Goal: Task Accomplishment & Management: Complete application form

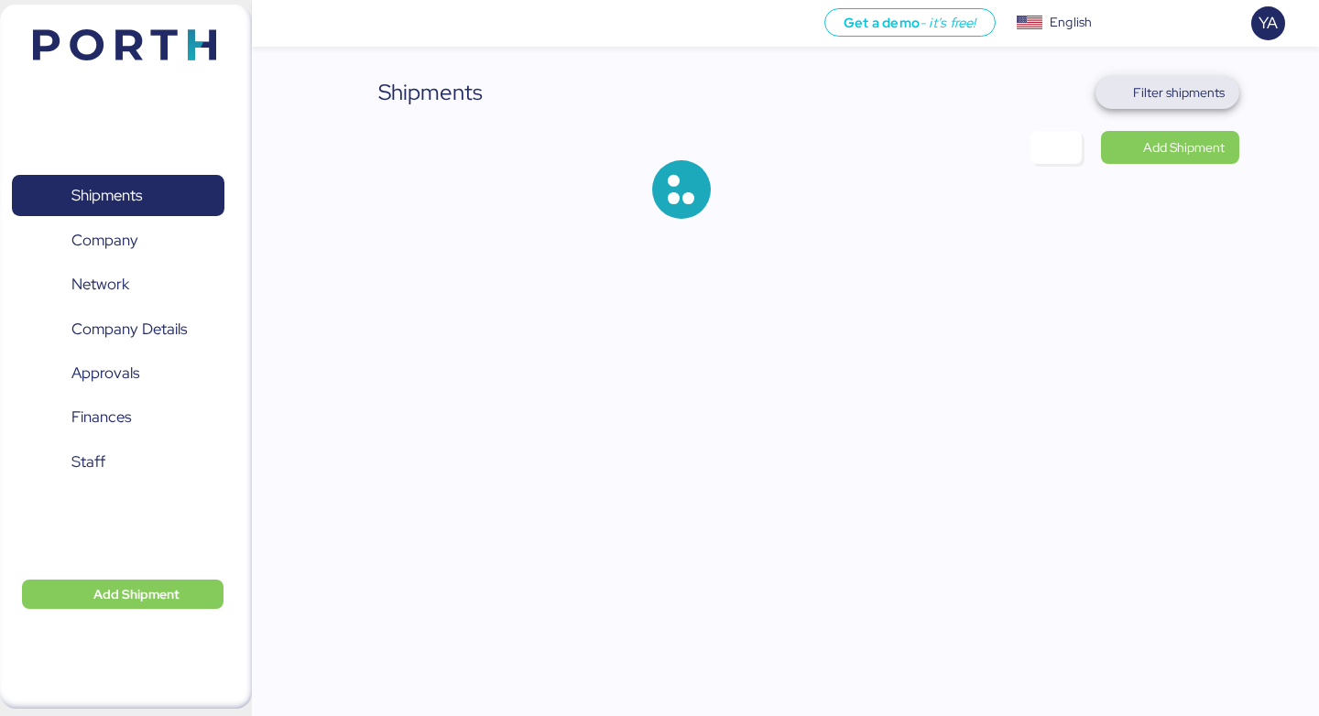
click at [1197, 94] on span "Filter shipments" at bounding box center [1179, 93] width 92 height 22
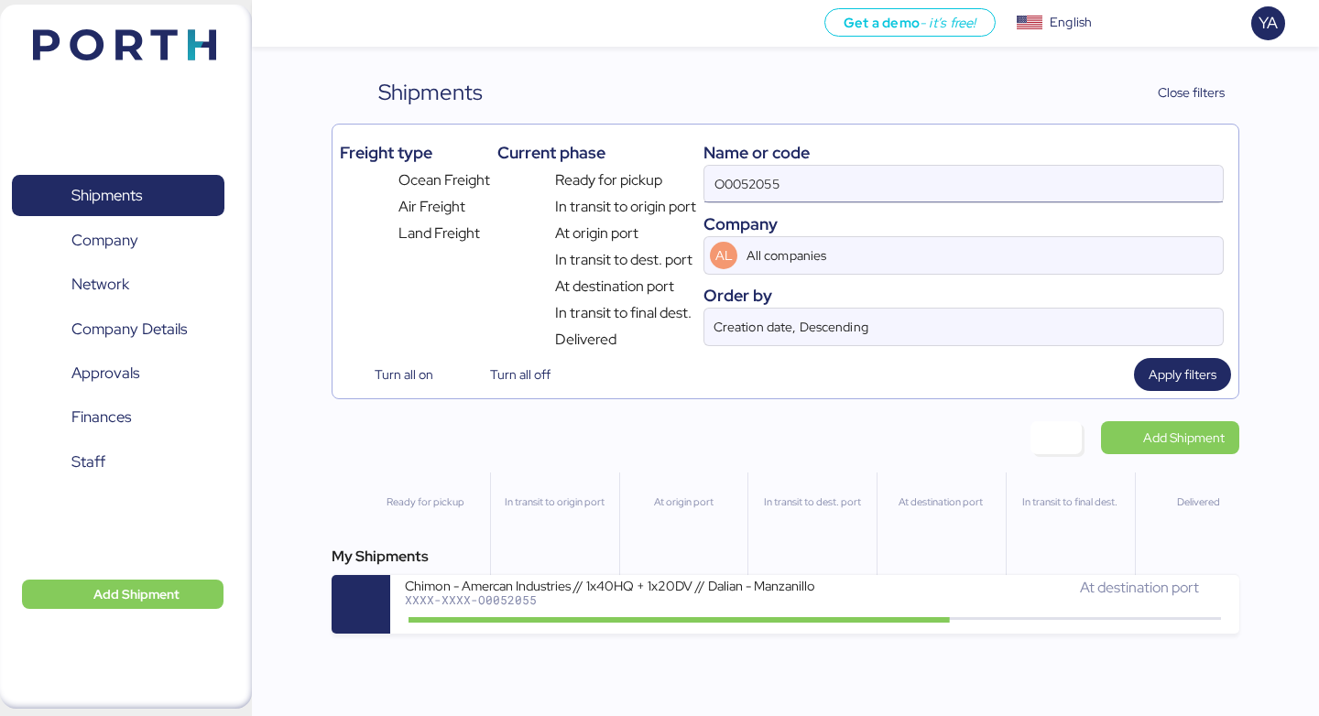
click at [959, 180] on input "O0052055" at bounding box center [963, 184] width 519 height 37
type input "O"
click at [775, 180] on input "O00" at bounding box center [963, 184] width 519 height 37
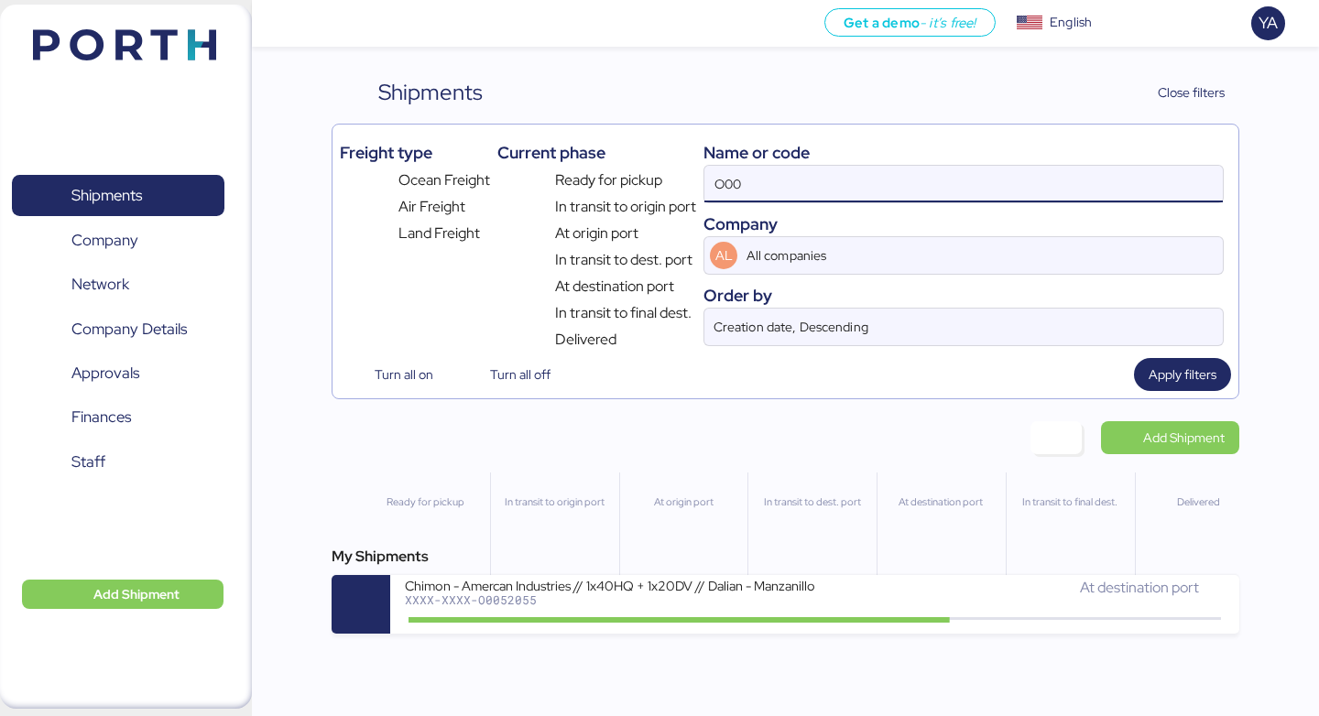
paste input "51912"
type input "O0051912"
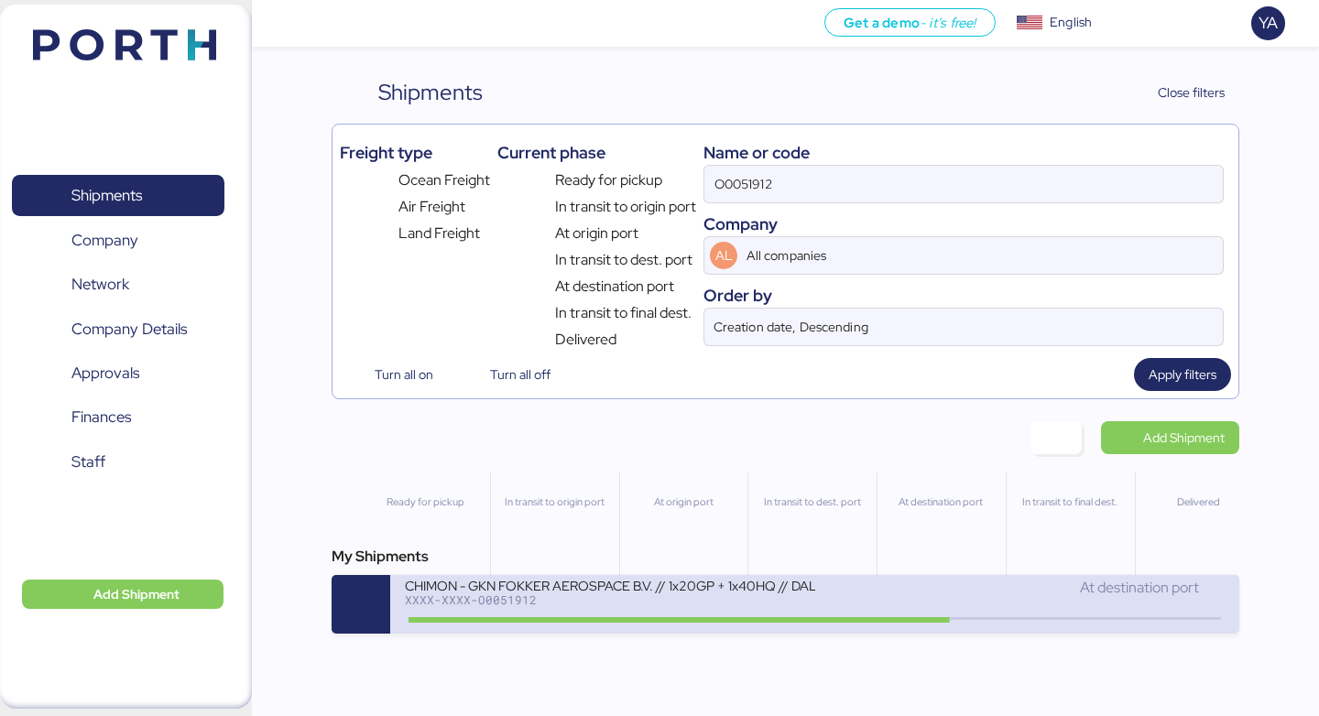
click at [672, 592] on div "CHIMON - GKN FOKKER AEROSPACE B.V. // 1x20GP + 1x40HQ // DALIAN - MANZANILLO //…" at bounding box center [609, 585] width 409 height 16
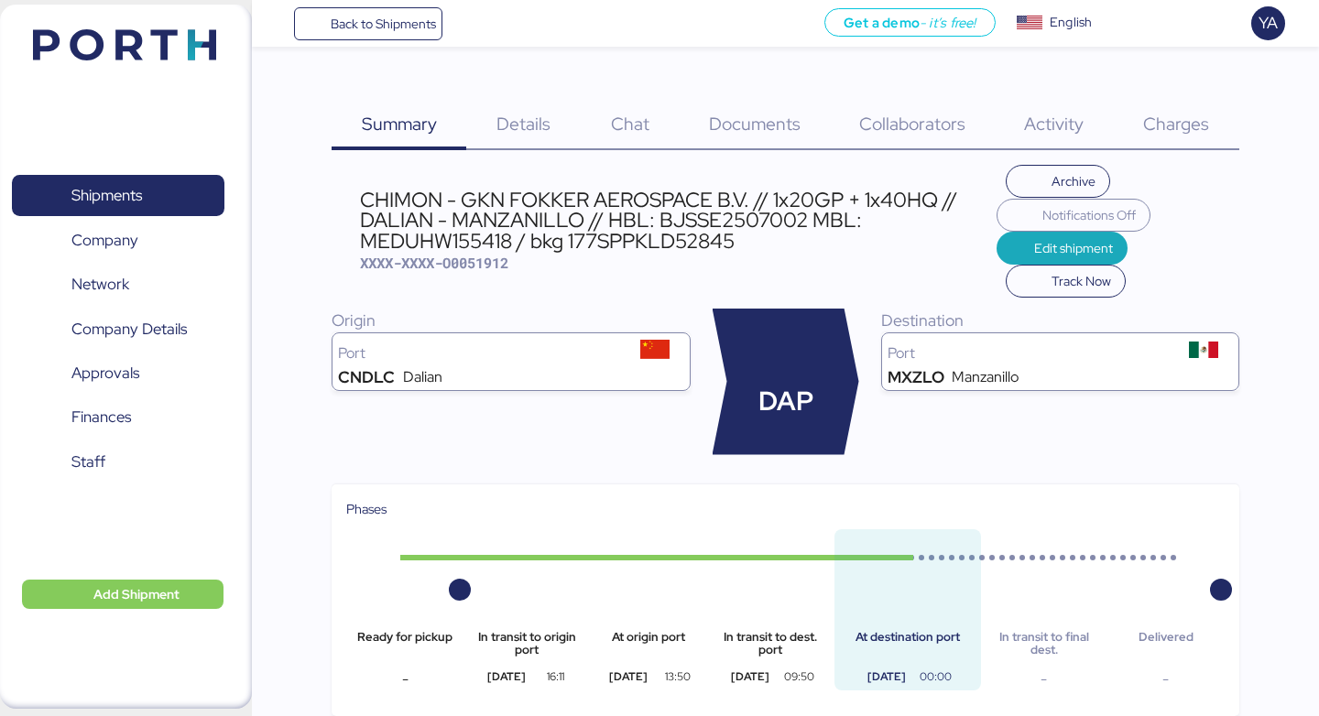
click at [1186, 99] on div "Charges 0" at bounding box center [1177, 113] width 126 height 74
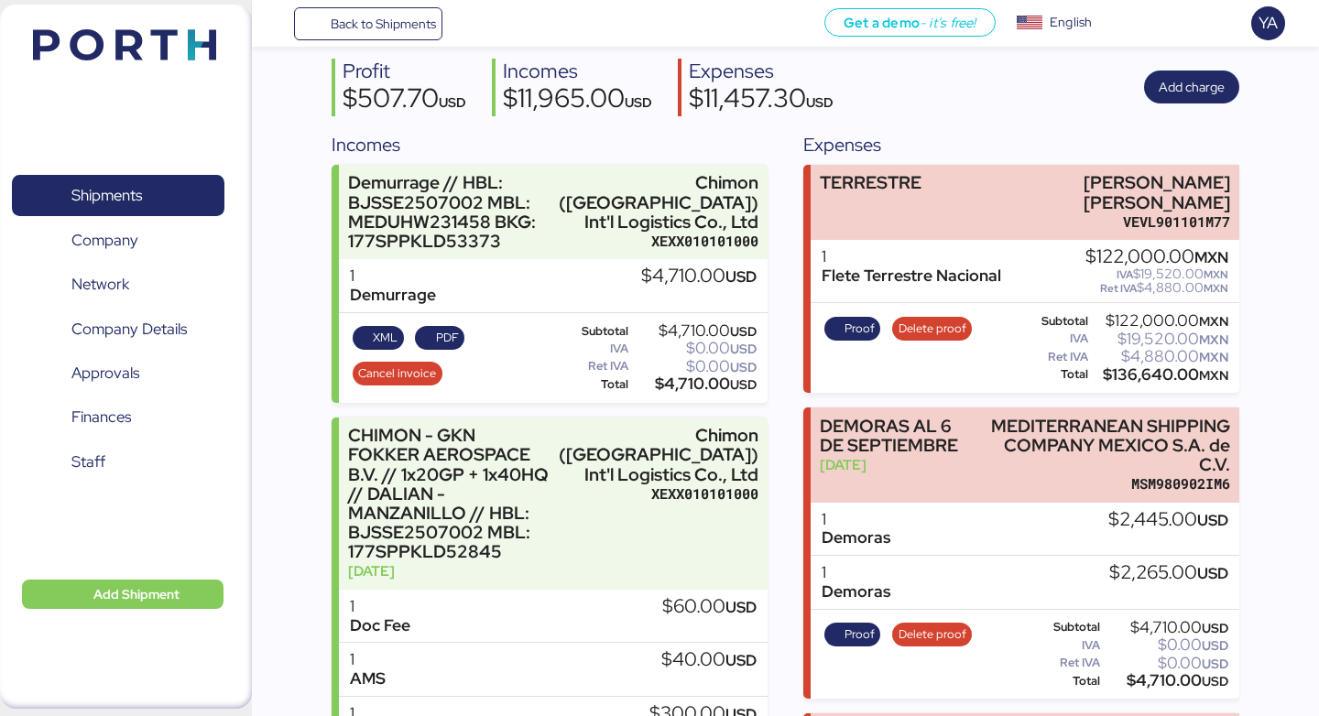
scroll to position [168, 0]
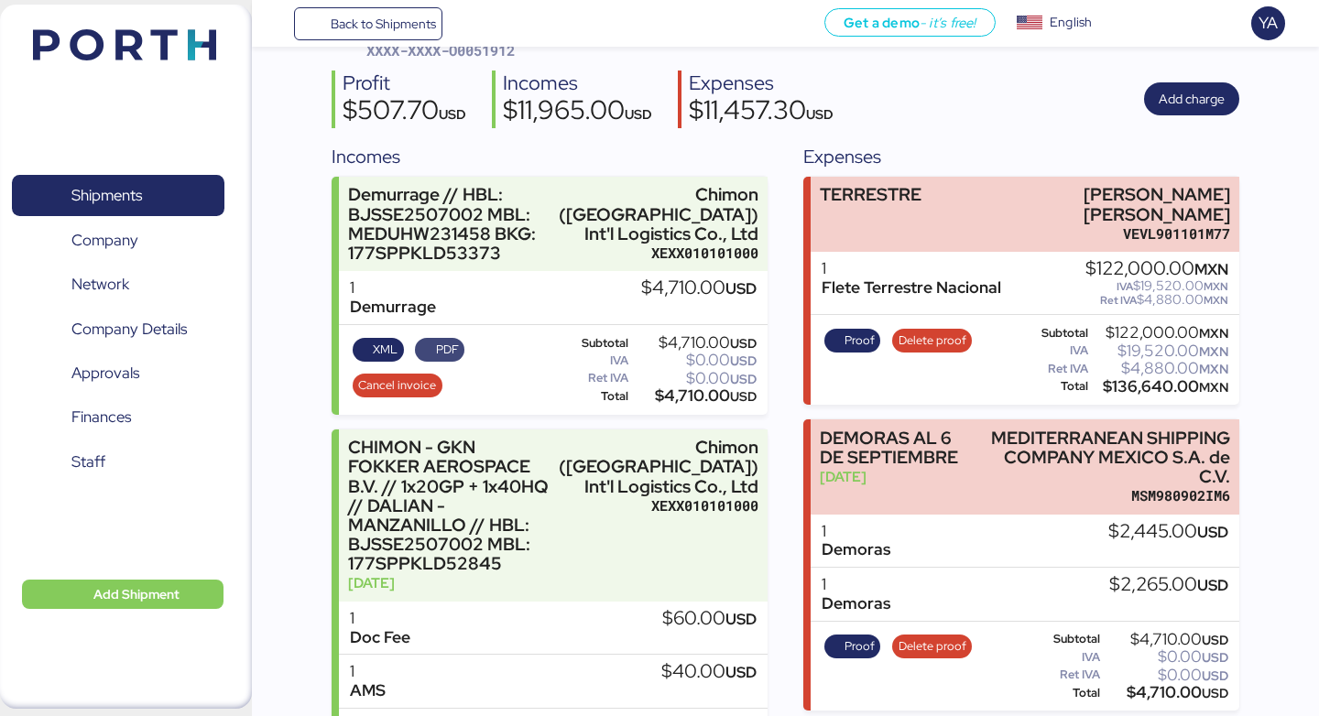
click at [449, 360] on span "PDF" at bounding box center [447, 350] width 23 height 20
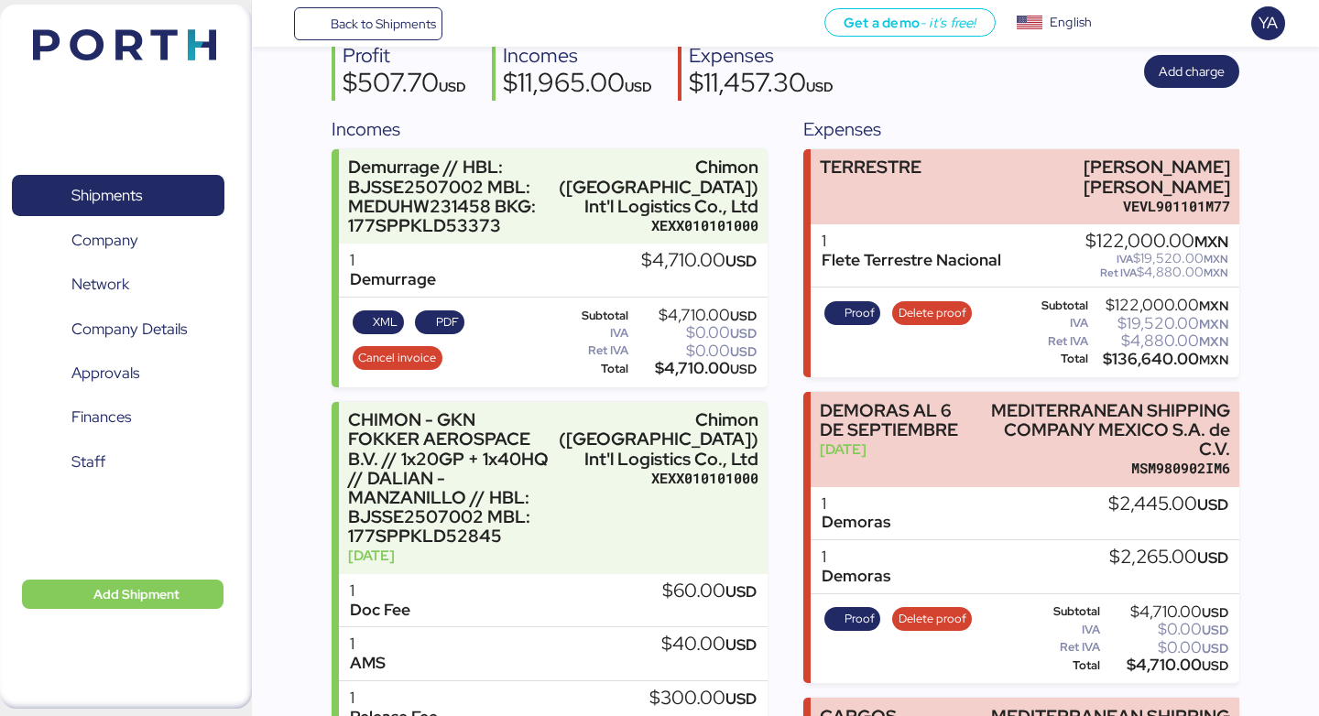
scroll to position [182, 0]
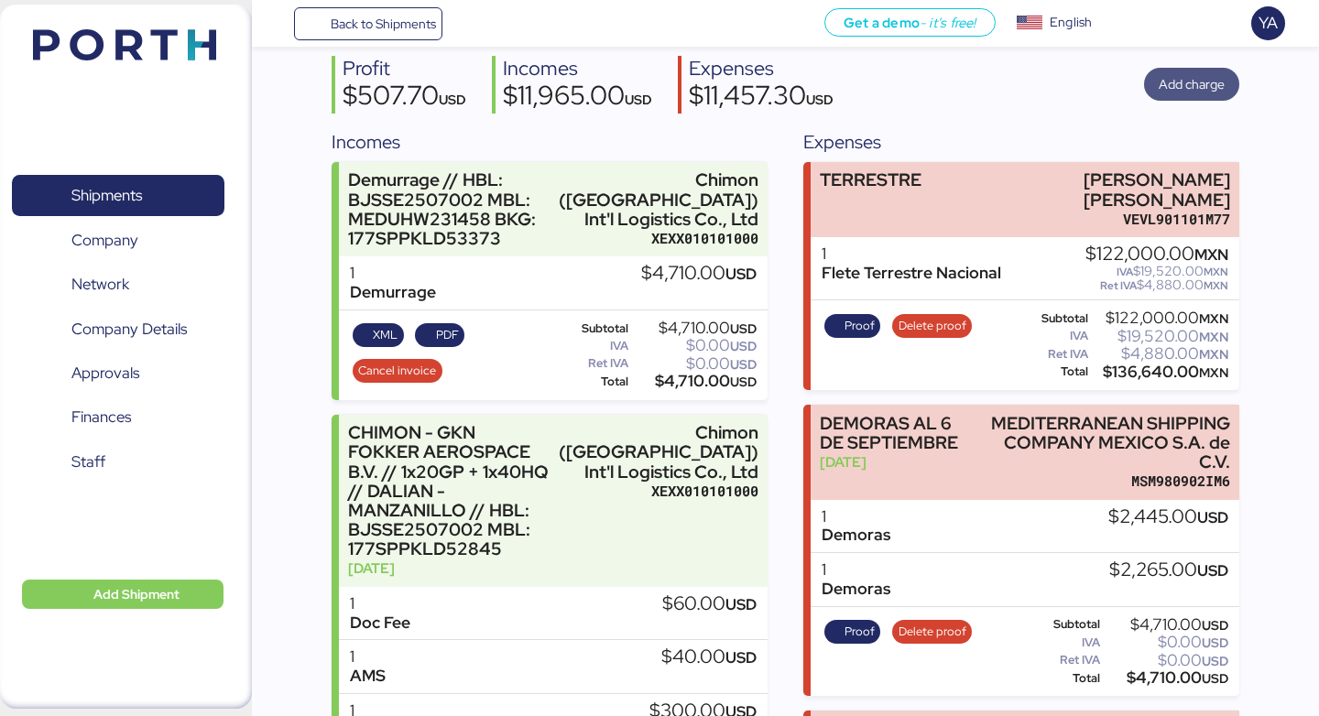
click at [1177, 91] on span "Add charge" at bounding box center [1192, 84] width 66 height 22
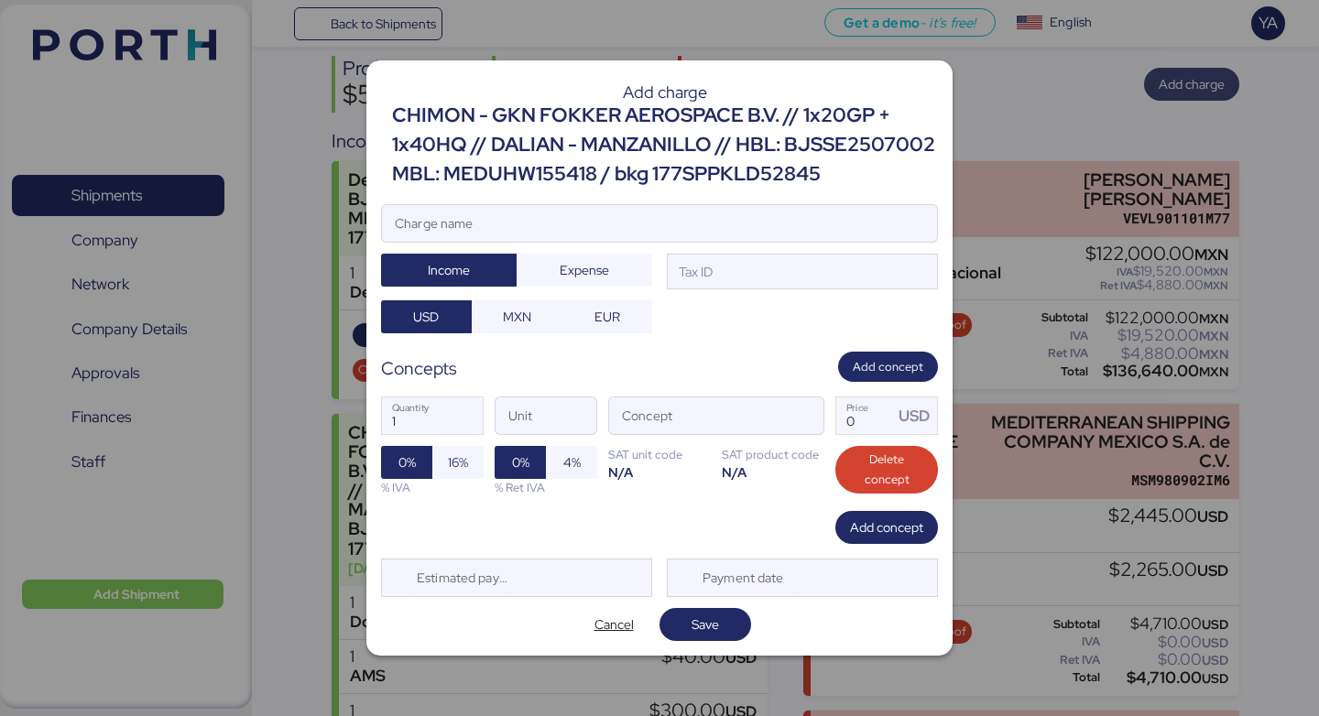
scroll to position [0, 0]
click at [587, 211] on input "Charge name" at bounding box center [659, 223] width 555 height 37
click at [571, 141] on div "CHIMON - GKN FOKKER AEROSPACE B.V. // 1x20GP + 1x40HQ // DALIAN - MANZANILLO //…" at bounding box center [665, 145] width 546 height 89
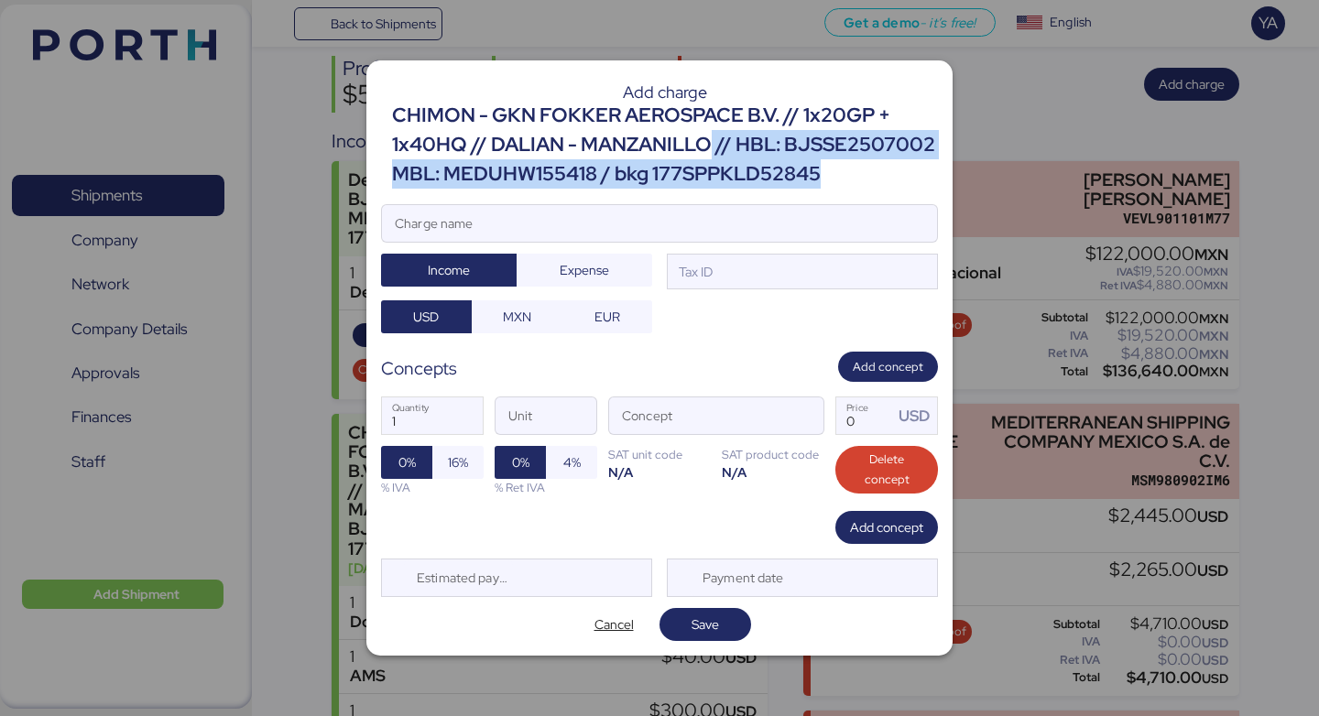
drag, startPoint x: 827, startPoint y: 164, endPoint x: 715, endPoint y: 145, distance: 114.3
click at [715, 145] on div "CHIMON - GKN FOKKER AEROSPACE B.V. // 1x20GP + 1x40HQ // DALIAN - MANZANILLO //…" at bounding box center [665, 145] width 546 height 89
copy div "// HBL: BJSSE2507002 MBL: MEDUHW155418 / bkg 177SPPKLD52845"
click at [582, 232] on input "Charge name" at bounding box center [659, 223] width 555 height 37
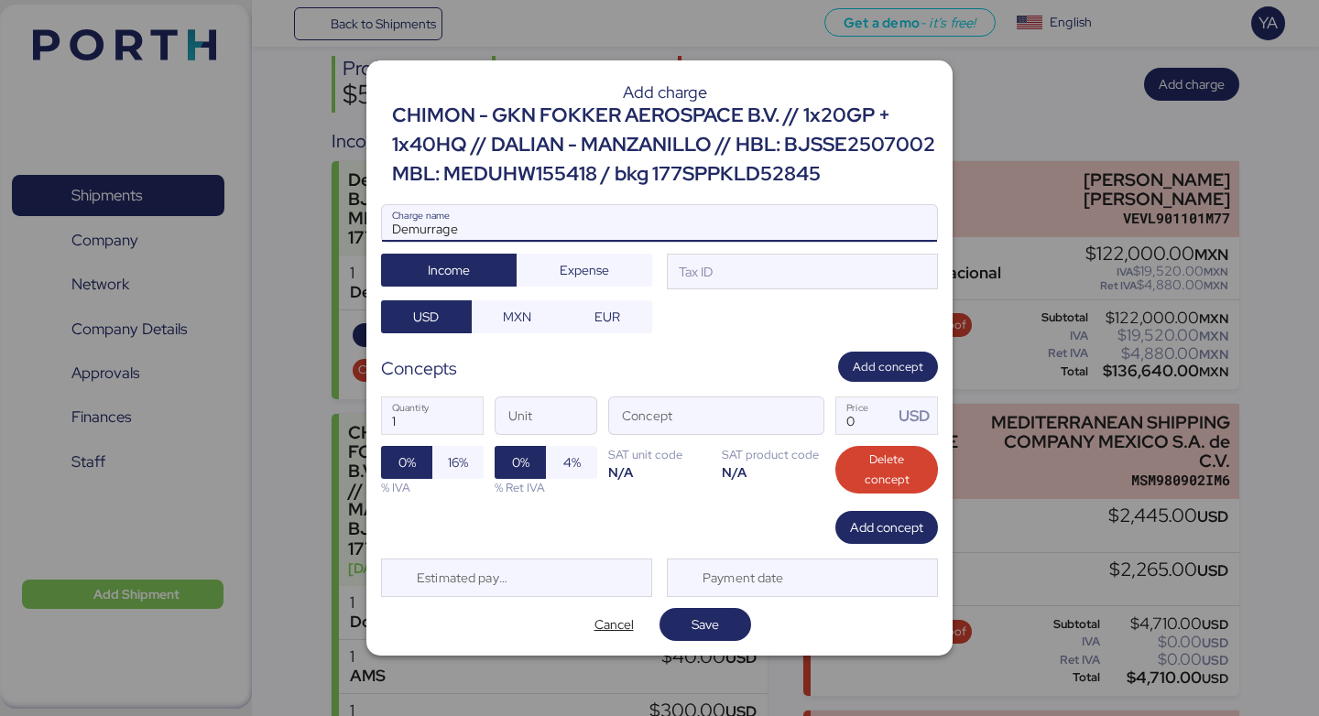
paste input "// HBL: BJSSE2507002 MBL: MEDUHW155418 / bkg 177SPPKLD52845"
click at [458, 223] on input "Demurrage // HBL: BJSSE2507002 MBL: MEDUHW155418 / bkg 177SPPKLD52845" at bounding box center [659, 223] width 555 height 37
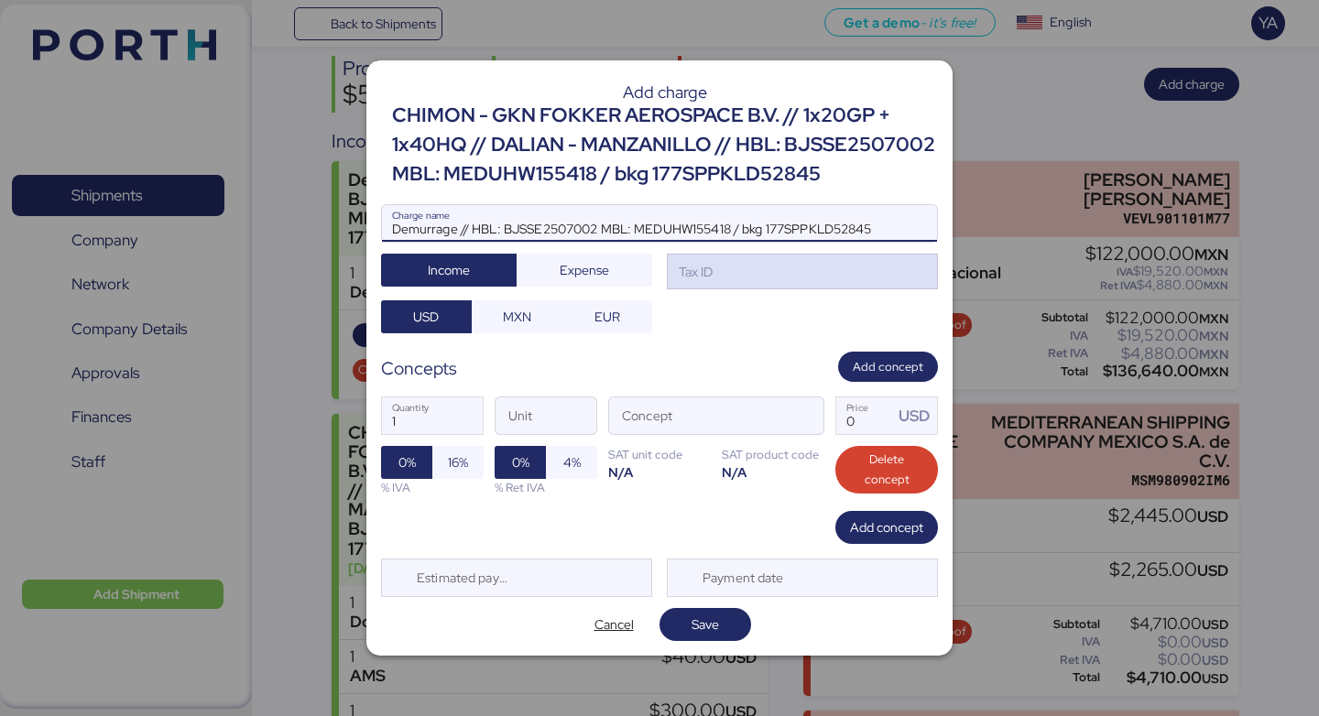
type input "Demurrage // HBL: BJSSE2507002 MBL: MEDUHW155418 / bkg 177SPPKLD52845"
click at [773, 269] on div "Tax ID" at bounding box center [802, 272] width 271 height 37
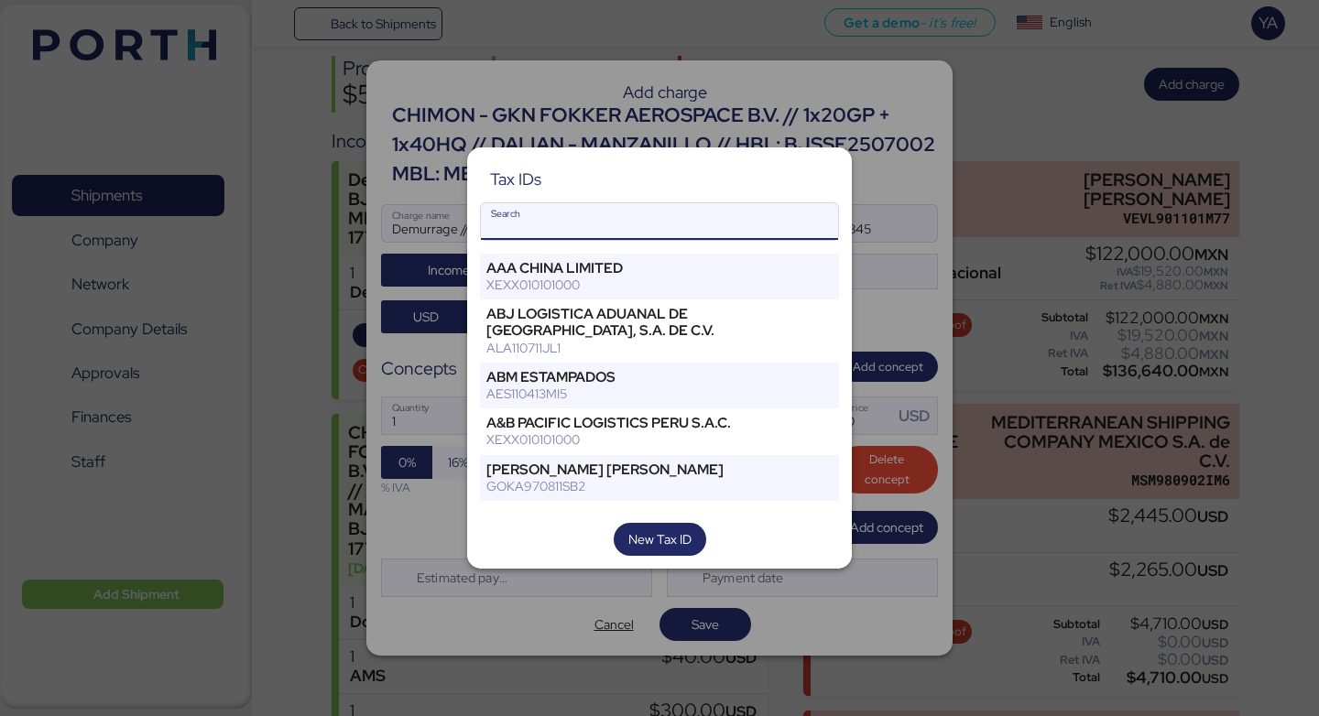
type input "d"
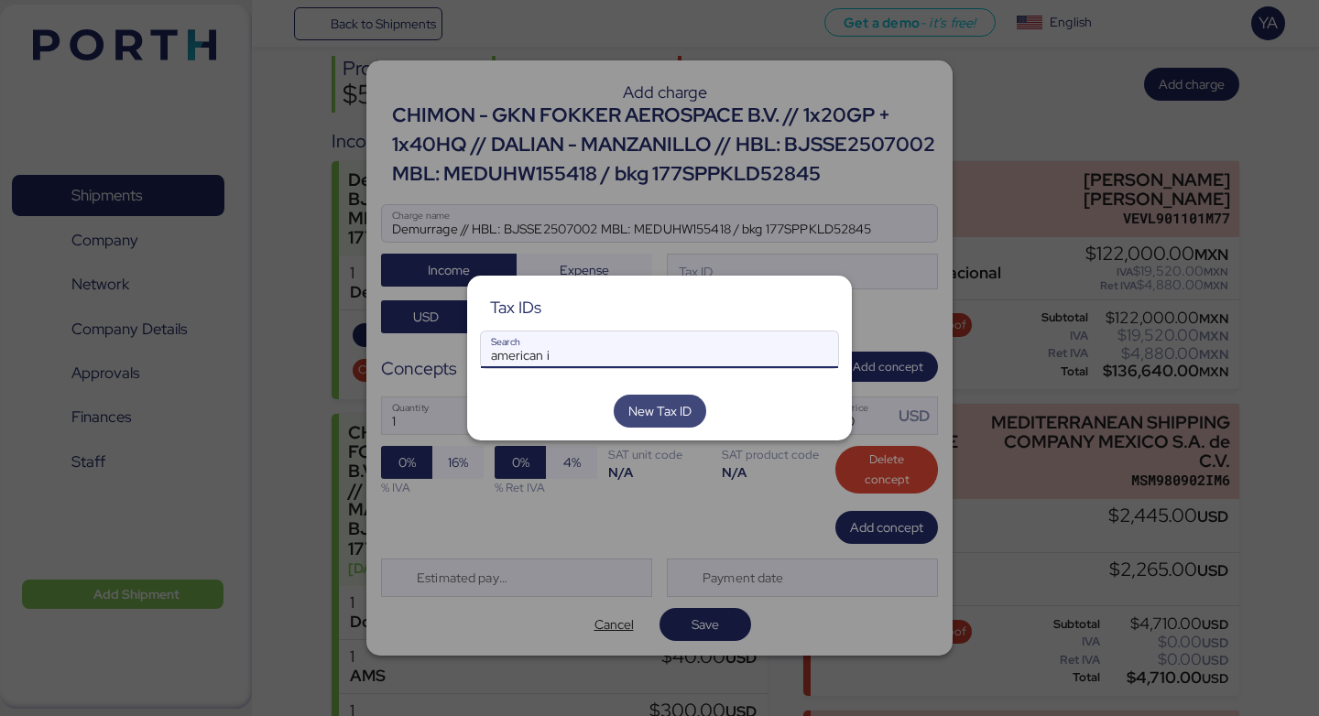
type input "american i"
click at [657, 404] on span "New Tax ID" at bounding box center [659, 411] width 63 height 22
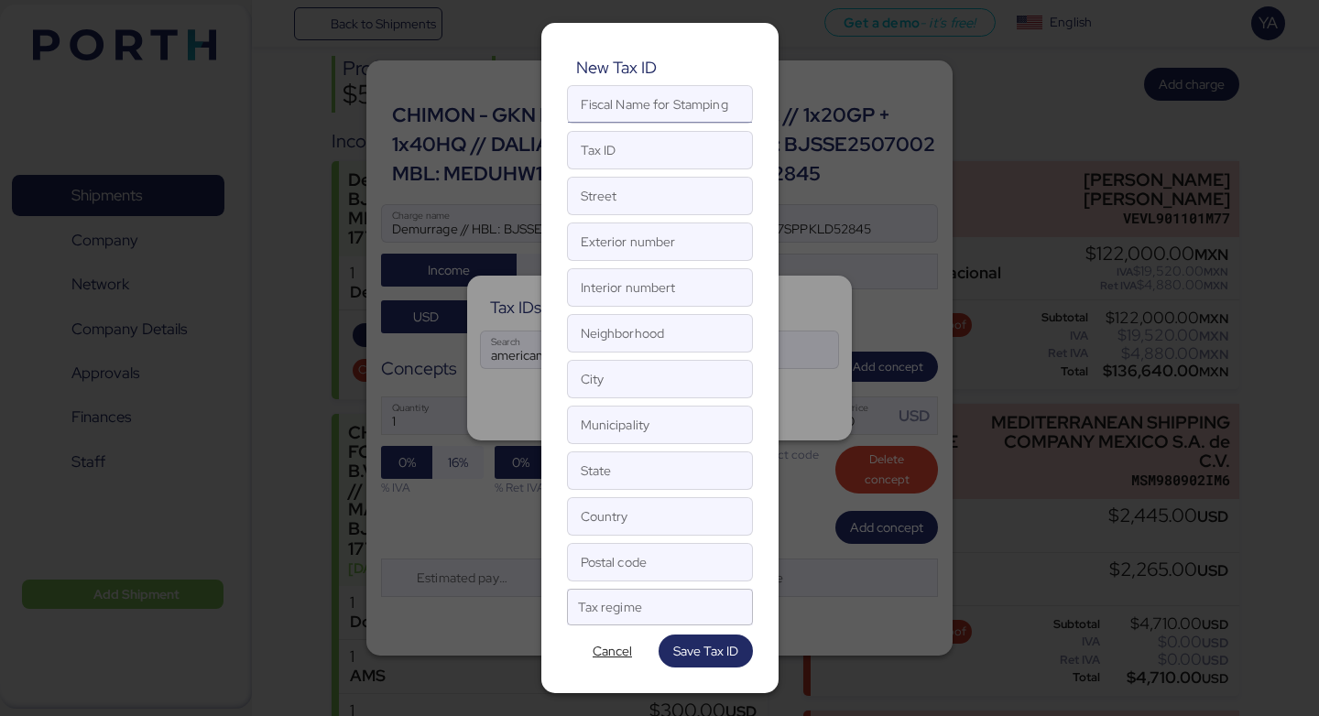
click at [648, 104] on input "Fiscal Name for Stamping" at bounding box center [660, 104] width 184 height 37
paste input "GRUPO AMERICAN INDUSTRIES"
type input "GRUPO AMERICAN INDUSTRIES"
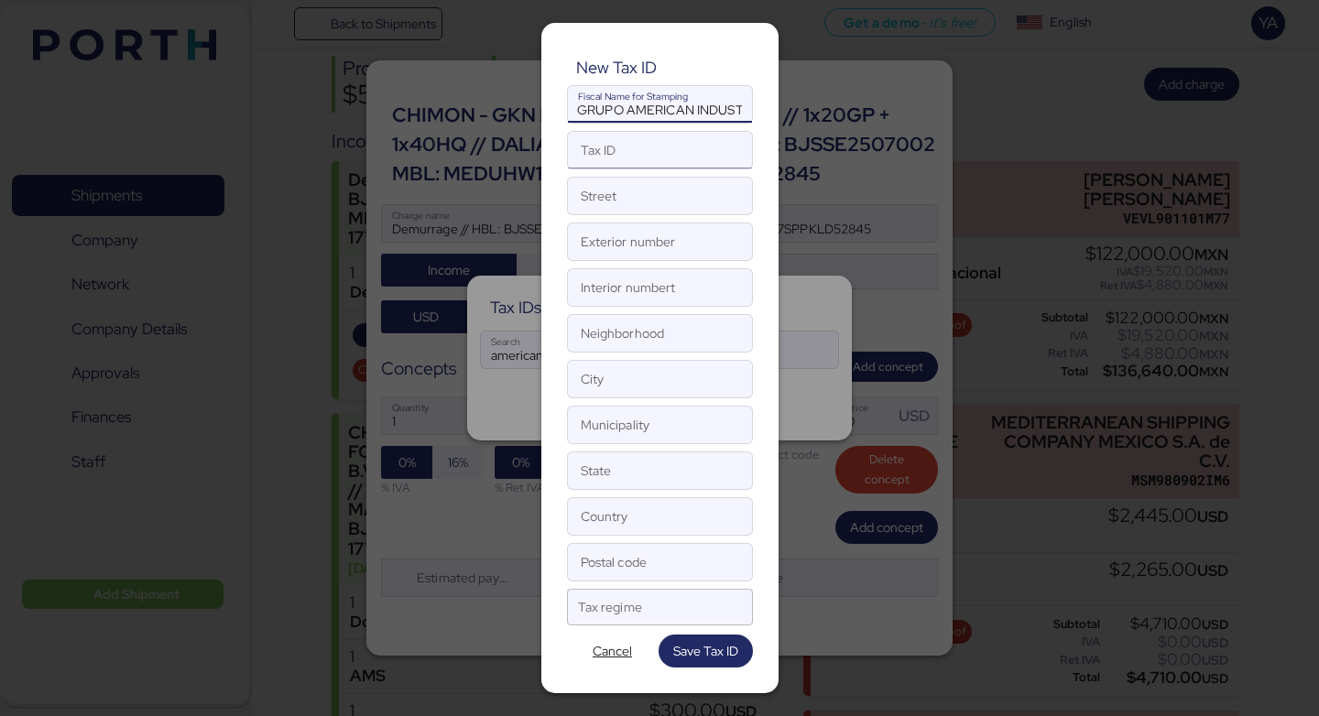
click at [632, 161] on input "Tax ID" at bounding box center [660, 150] width 184 height 37
paste input "GAI020902FG4"
type input "GAI020902FG4"
paste input "AV. [PERSON_NAME][US_STATE]"
type input "AV. [PERSON_NAME][US_STATE]"
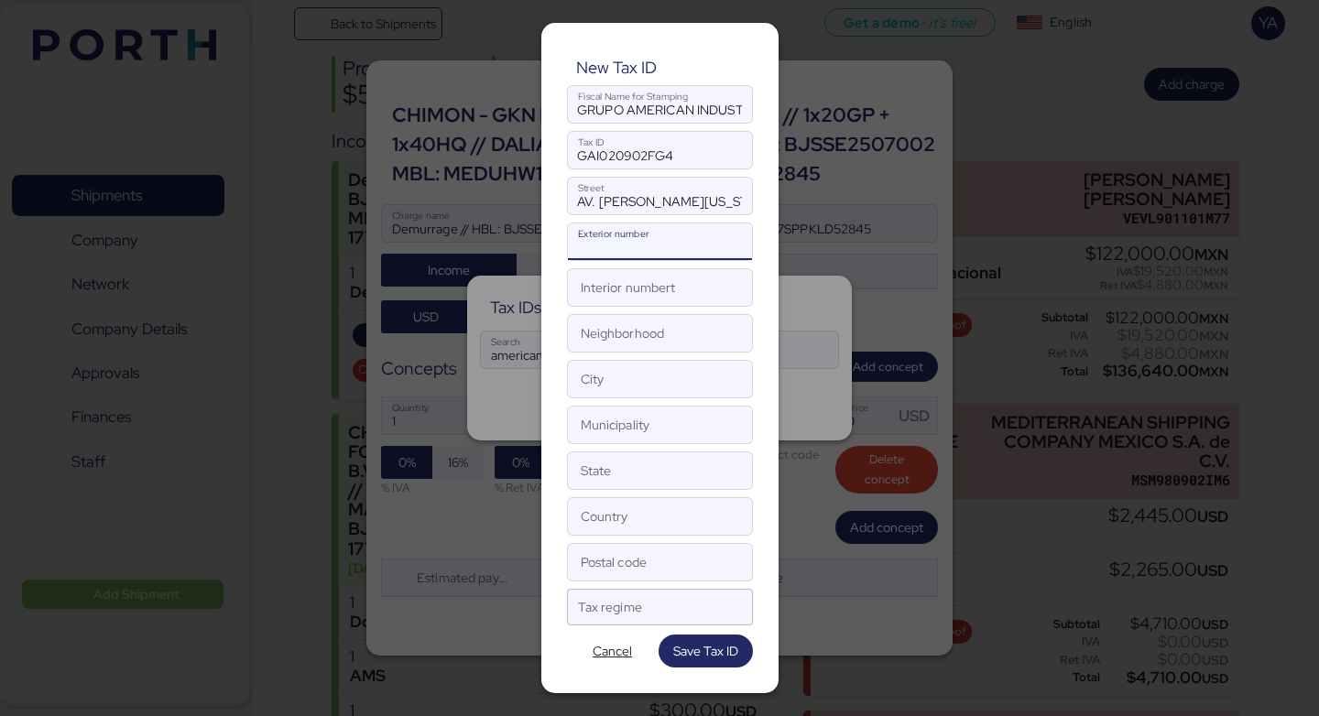
paste input "3701"
type input "3701"
paste input "Interior:EDIF. 18"
drag, startPoint x: 623, startPoint y: 296, endPoint x: 513, endPoint y: 303, distance: 110.2
click at [513, 303] on div "New Tax ID GRUPO AMERICAN INDUSTRIES Fiscal Name for Stamping GAI020902FG4 Tax …" at bounding box center [659, 358] width 1319 height 716
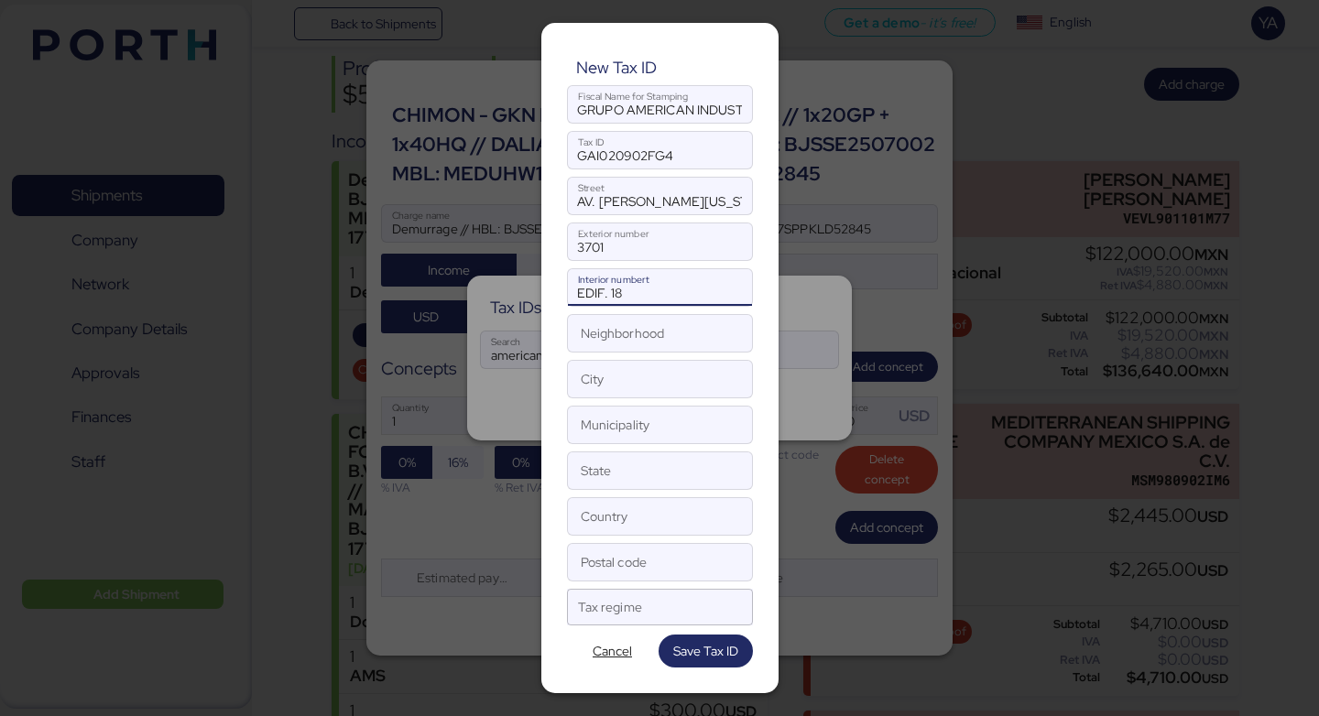
type input "EDIF. 18"
paste input "[GEOGRAPHIC_DATA]"
type input "[GEOGRAPHIC_DATA]"
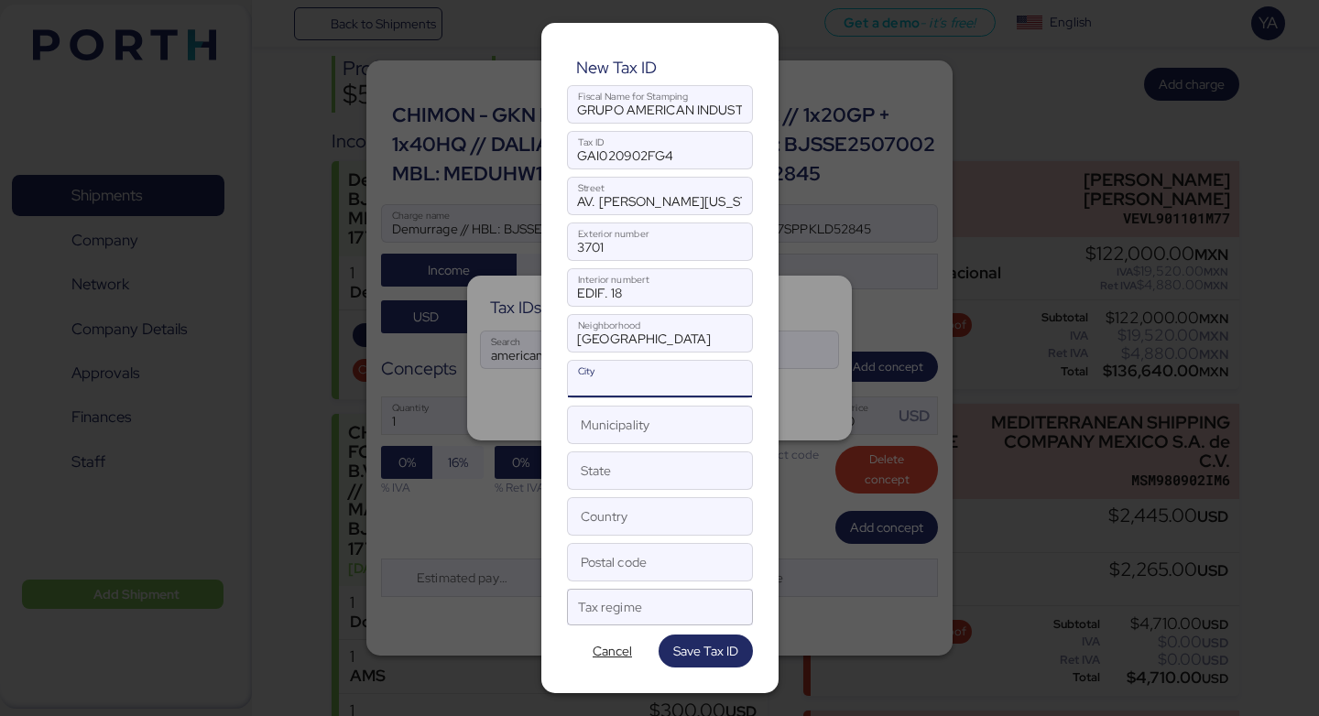
paste input "[GEOGRAPHIC_DATA]"
type input "[GEOGRAPHIC_DATA]"
click at [588, 439] on input "Municipality" at bounding box center [660, 425] width 184 height 37
paste input "[GEOGRAPHIC_DATA]"
type input "[GEOGRAPHIC_DATA]"
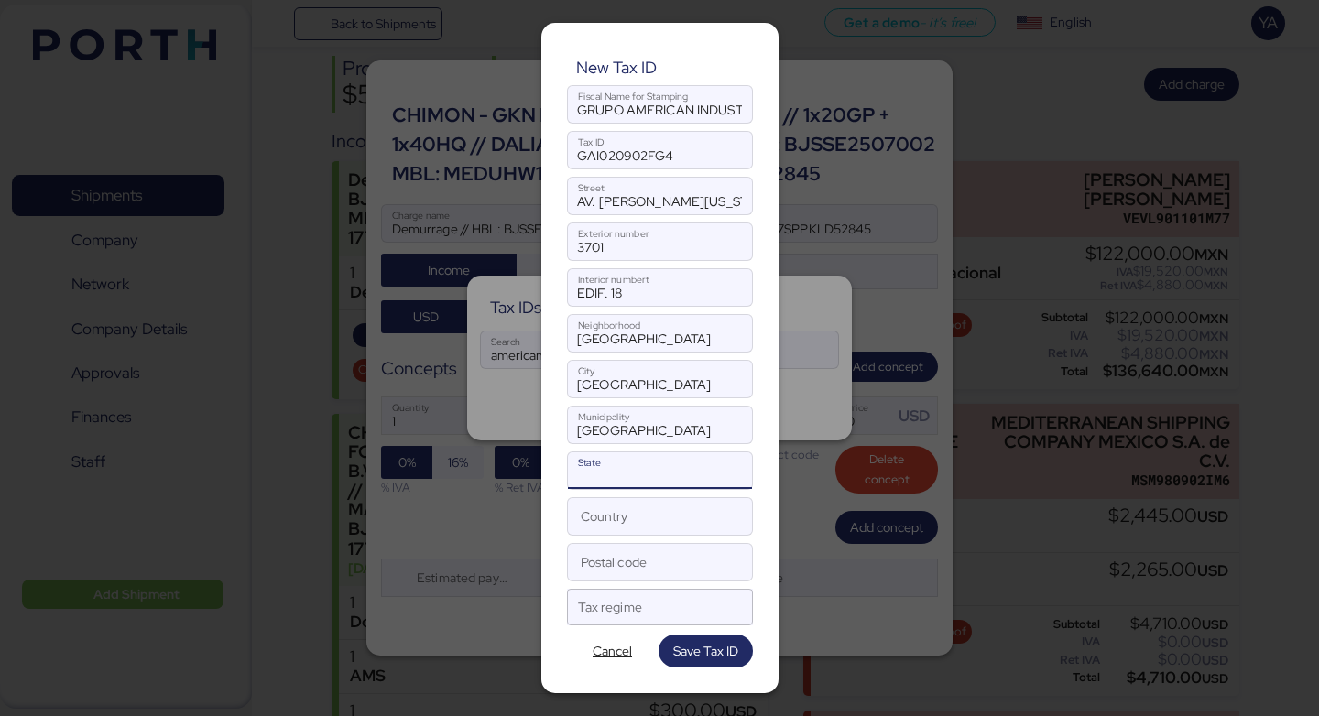
click at [592, 475] on input "State" at bounding box center [660, 471] width 184 height 37
paste input "[GEOGRAPHIC_DATA]"
type input "[GEOGRAPHIC_DATA]"
click at [597, 512] on input "Country" at bounding box center [660, 516] width 184 height 37
click at [614, 517] on input "Country" at bounding box center [660, 516] width 184 height 37
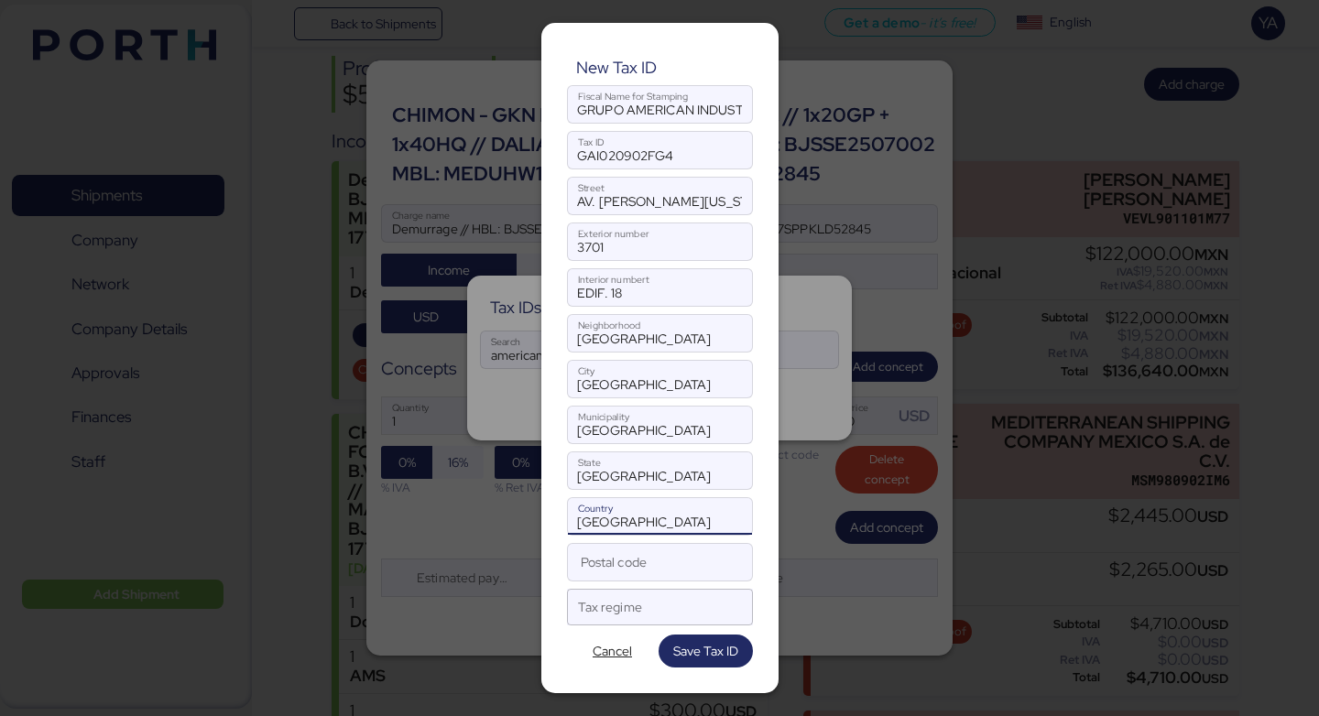
type input "[GEOGRAPHIC_DATA]"
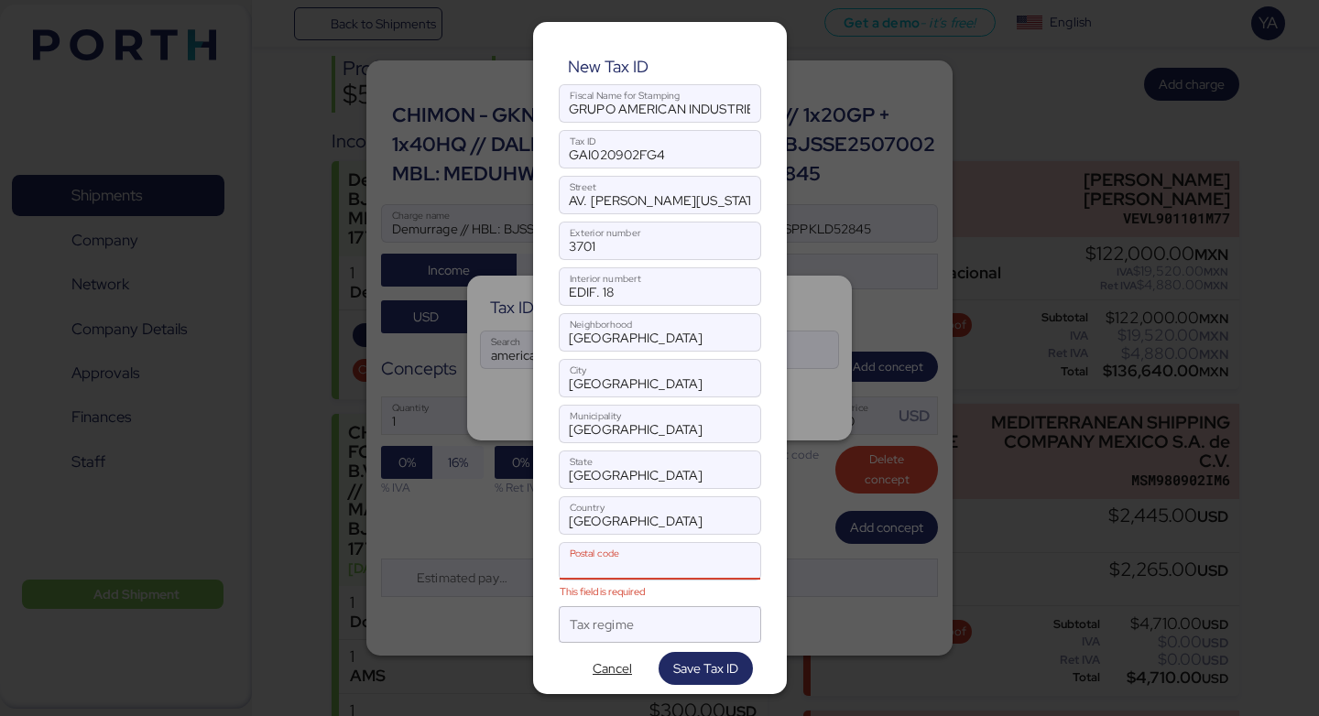
paste input "Postal:31114"
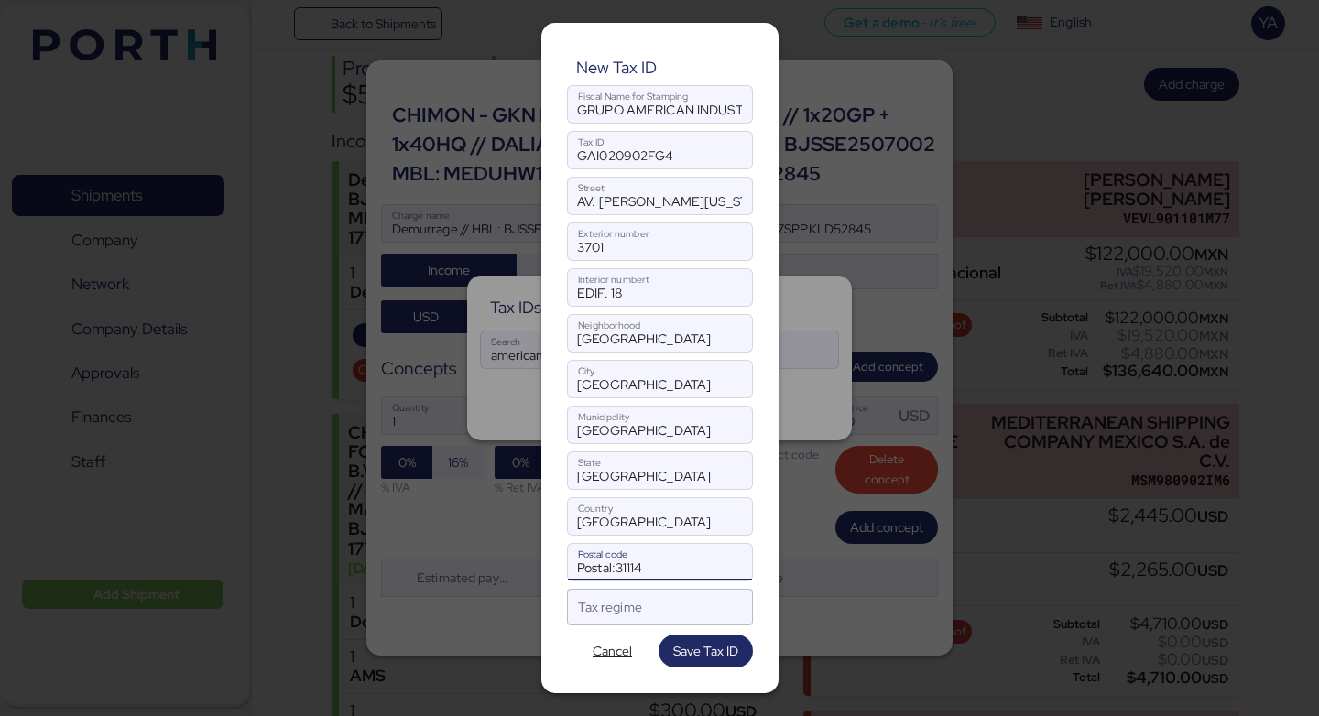
drag, startPoint x: 622, startPoint y: 573, endPoint x: 494, endPoint y: 569, distance: 128.3
click at [495, 569] on div "New Tax ID GRUPO AMERICAN INDUSTRIES Fiscal Name for Stamping GAI020902FG4 Tax …" at bounding box center [659, 358] width 1319 height 716
type input "31114"
click at [647, 618] on div at bounding box center [643, 614] width 131 height 24
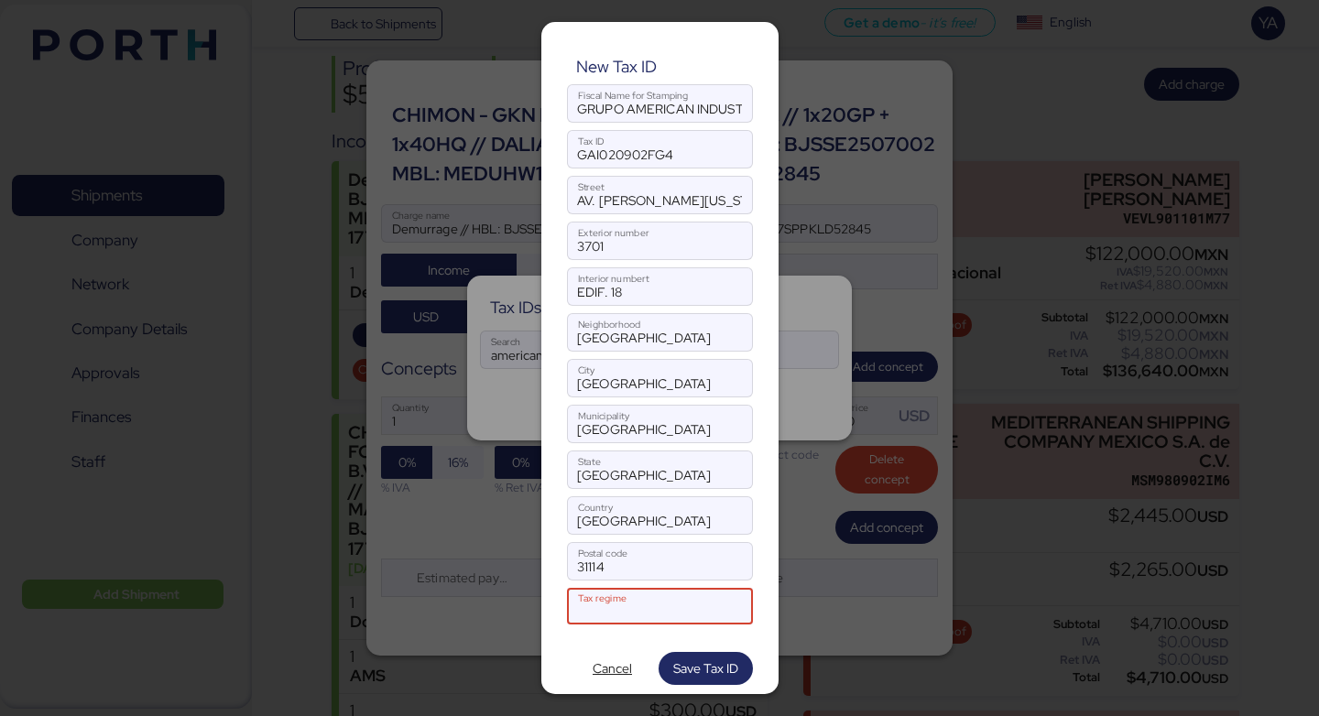
click at [650, 607] on div at bounding box center [626, 613] width 96 height 24
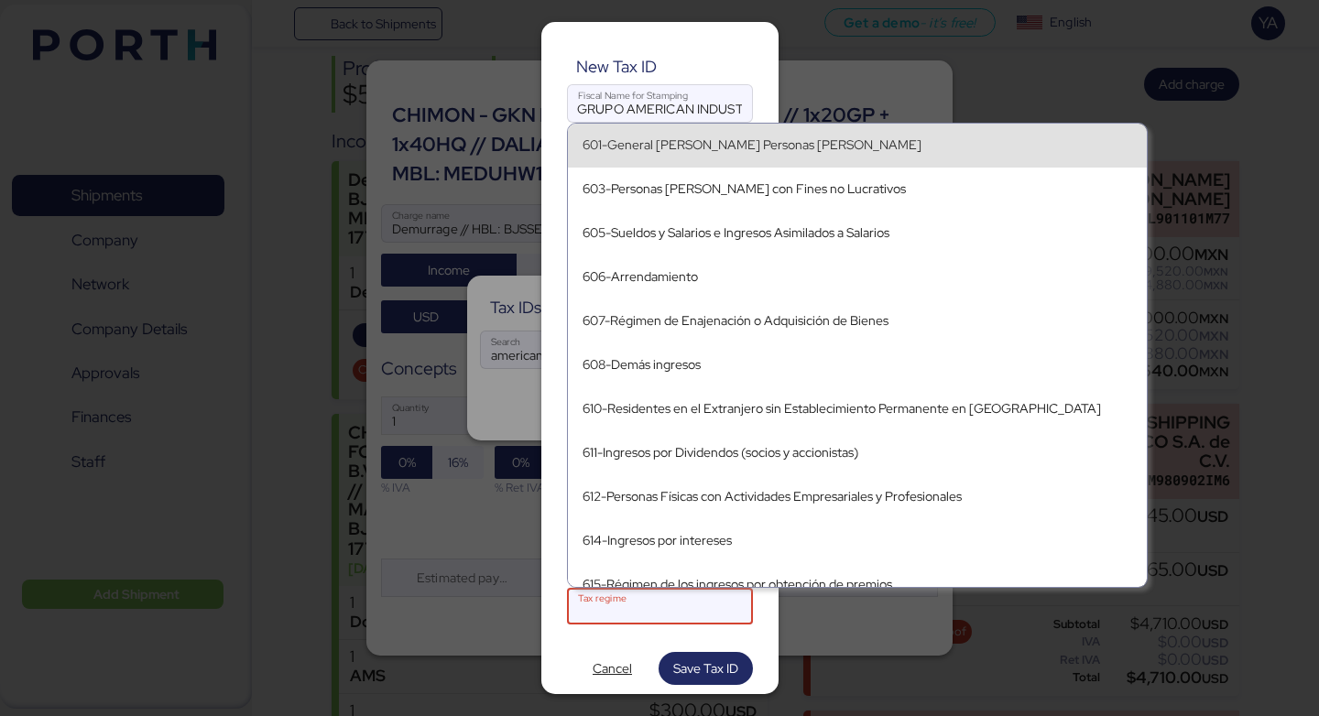
click at [741, 149] on div "601-General [PERSON_NAME] Personas [PERSON_NAME]" at bounding box center [858, 145] width 550 height 16
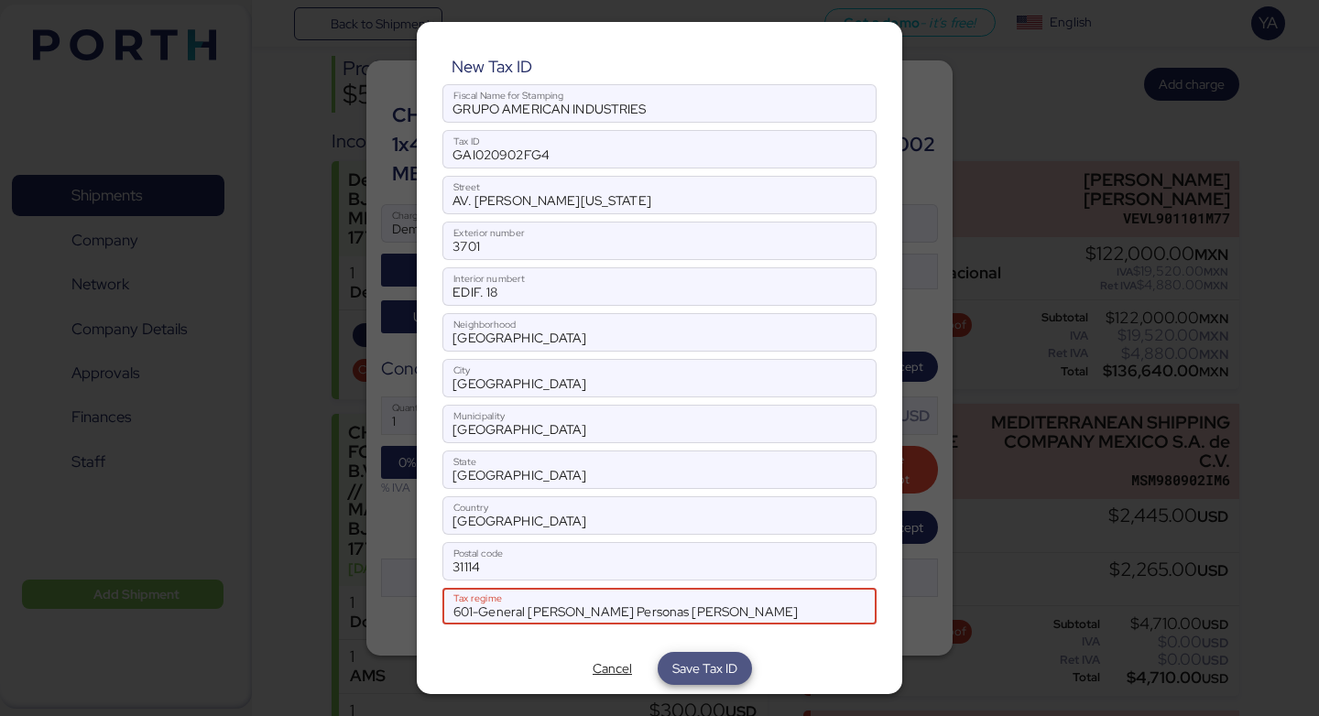
click at [717, 666] on span "Save Tax ID" at bounding box center [704, 669] width 65 height 22
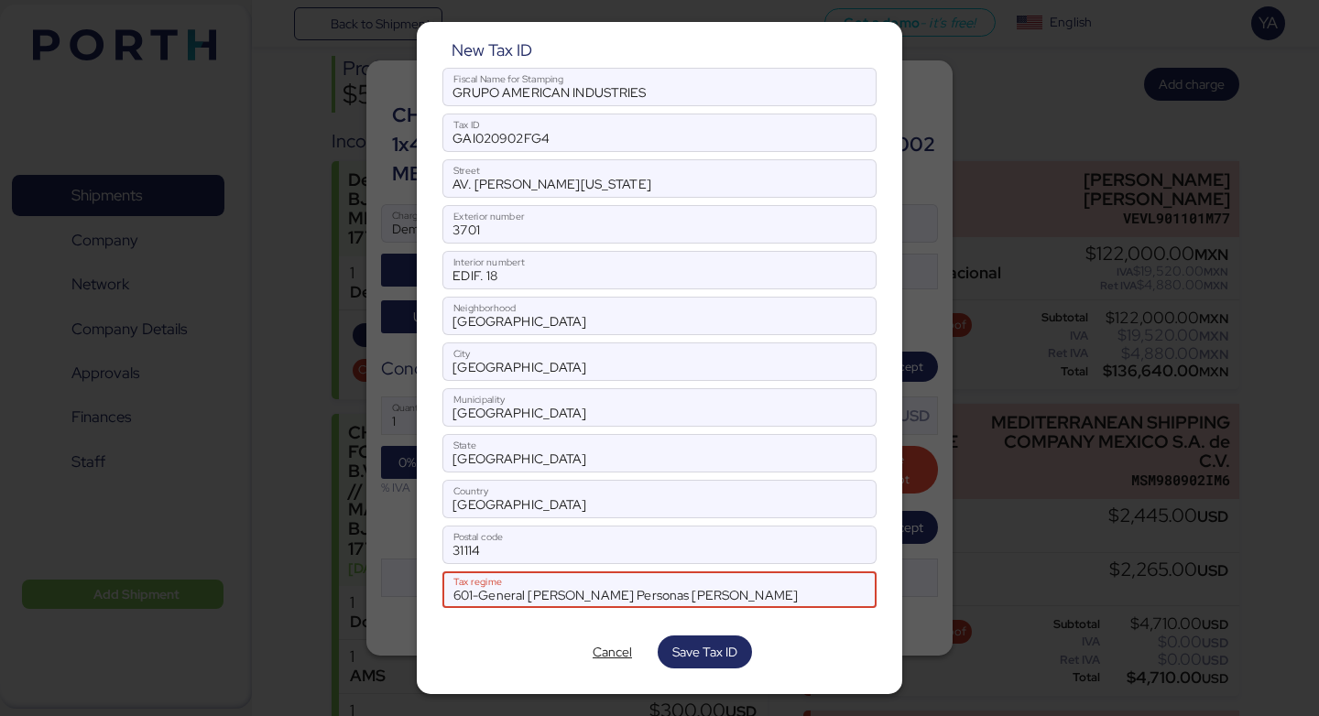
click at [638, 612] on div at bounding box center [659, 617] width 434 height 18
click at [691, 650] on span "Save Tax ID" at bounding box center [704, 652] width 65 height 22
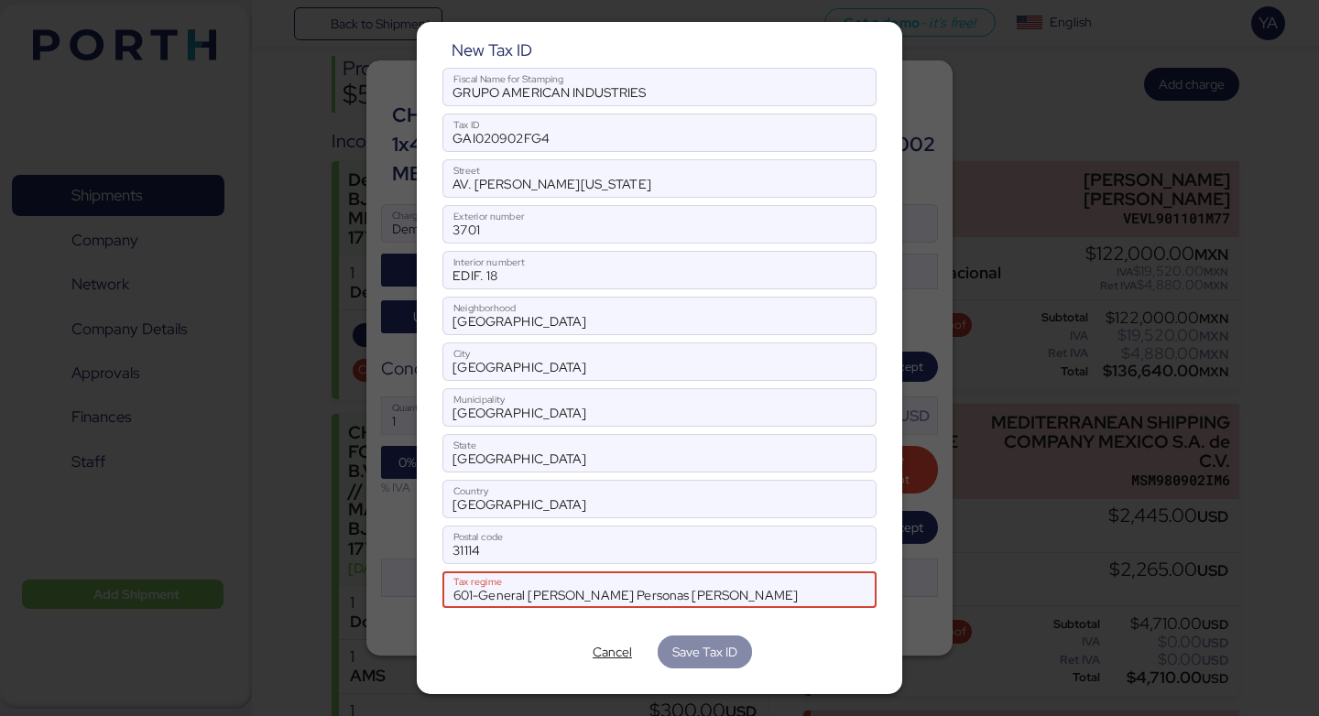
click at [691, 650] on span "Save Tax ID" at bounding box center [704, 652] width 65 height 22
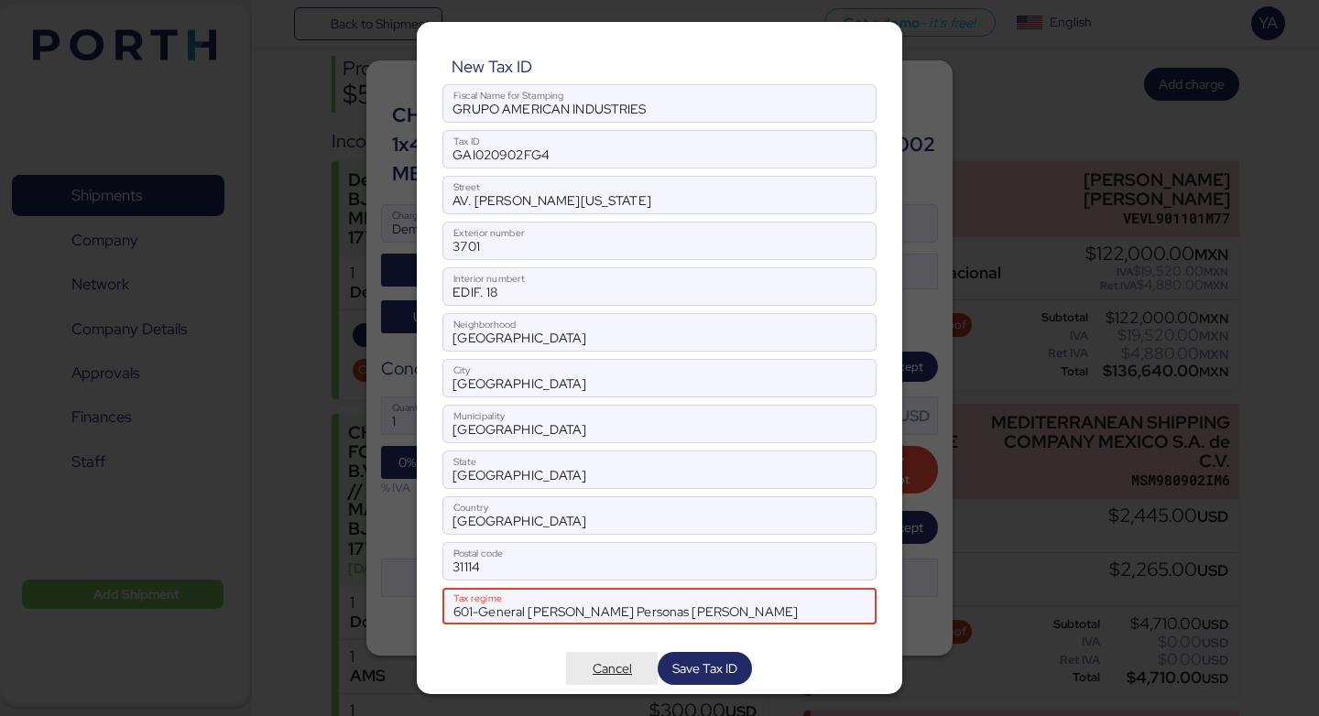
click at [617, 660] on span "Cancel" at bounding box center [612, 669] width 39 height 22
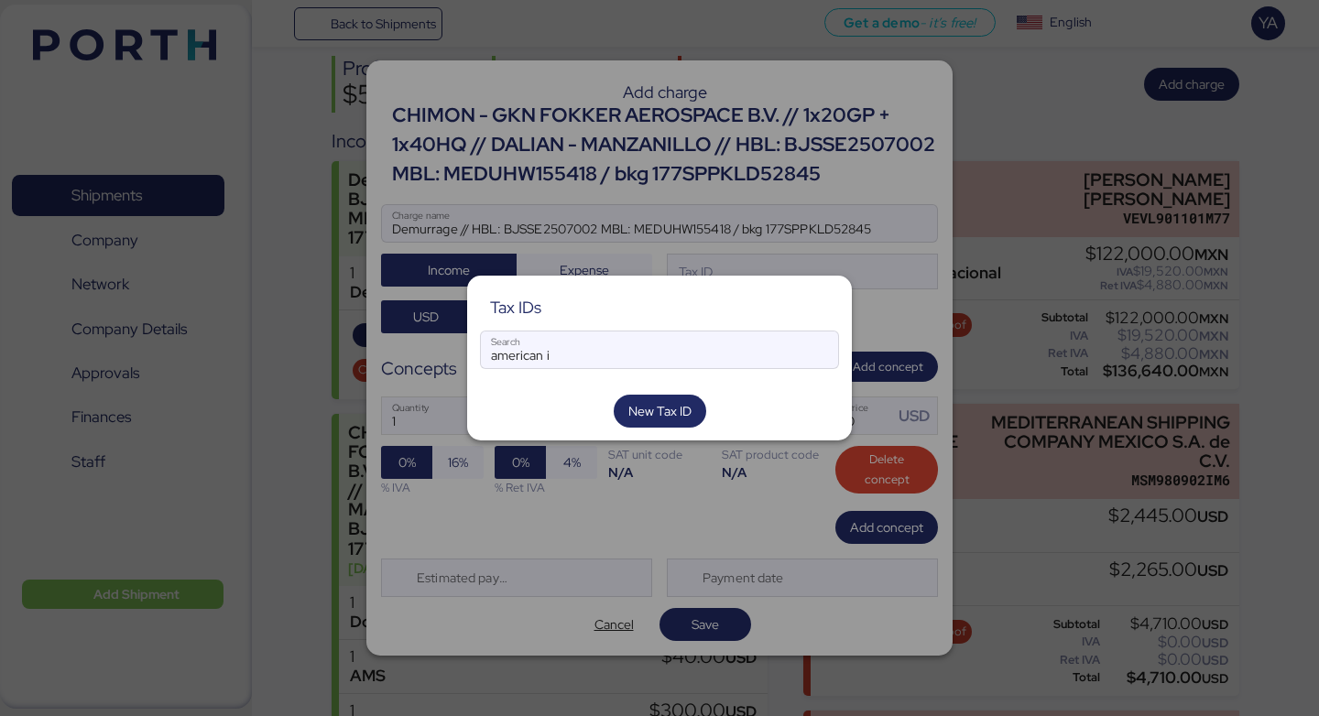
click at [636, 437] on div "Tax IDs american i Search New Tax ID" at bounding box center [659, 358] width 385 height 165
click at [655, 420] on span "New Tax ID" at bounding box center [659, 411] width 63 height 22
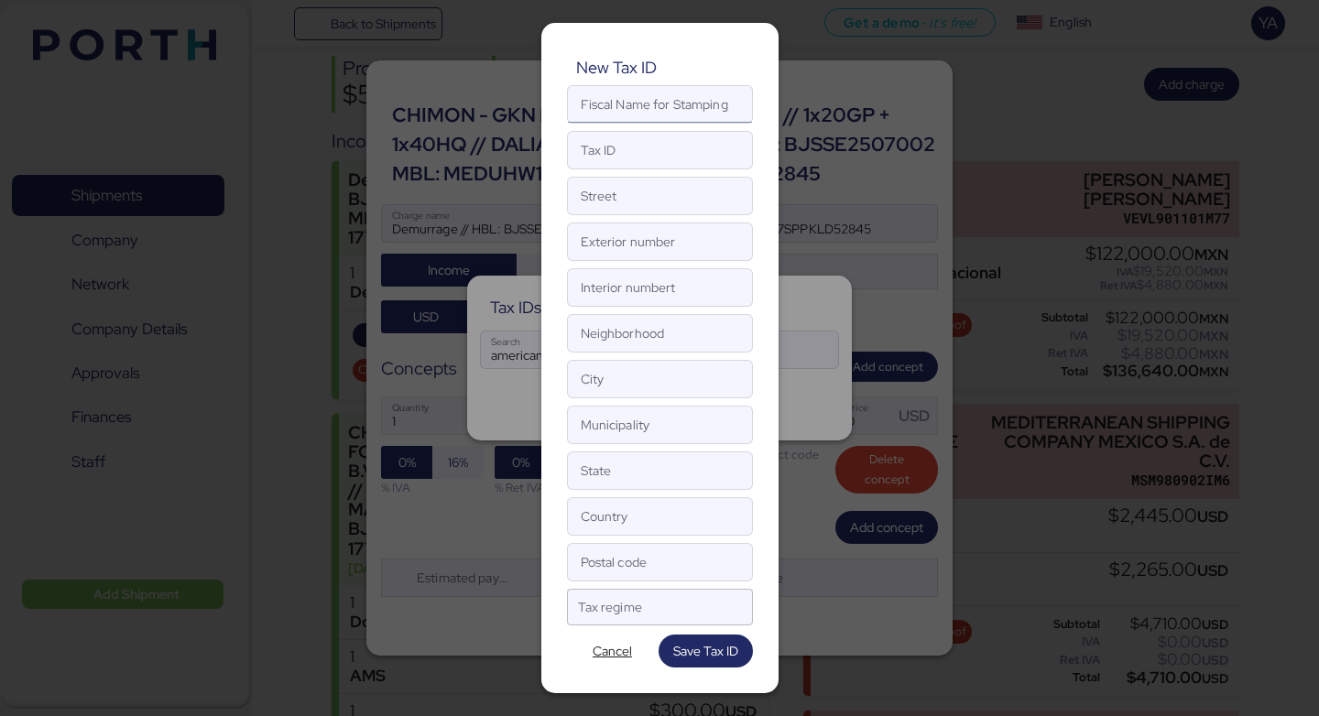
click at [647, 111] on input "Fiscal Name for Stamping" at bounding box center [660, 104] width 184 height 37
paste input "GRUPO AMERICAN INDUSTRIES"
type input "GRUPO AMERICAN INDUSTRIES"
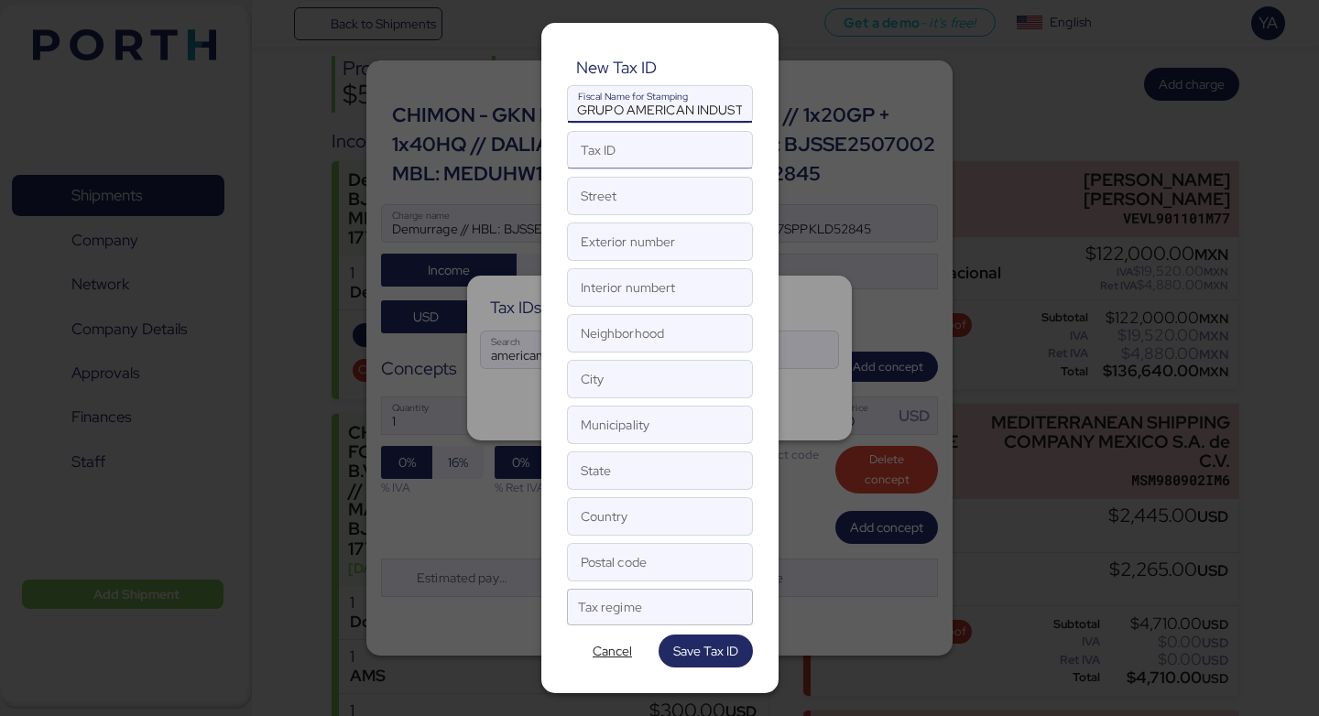
click at [643, 146] on input "Tax ID" at bounding box center [660, 150] width 184 height 37
paste input "GAI020902FG4"
type input "GAI020902FG4"
click at [658, 191] on input "Street" at bounding box center [660, 196] width 184 height 37
paste input "AV. [PERSON_NAME][US_STATE]"
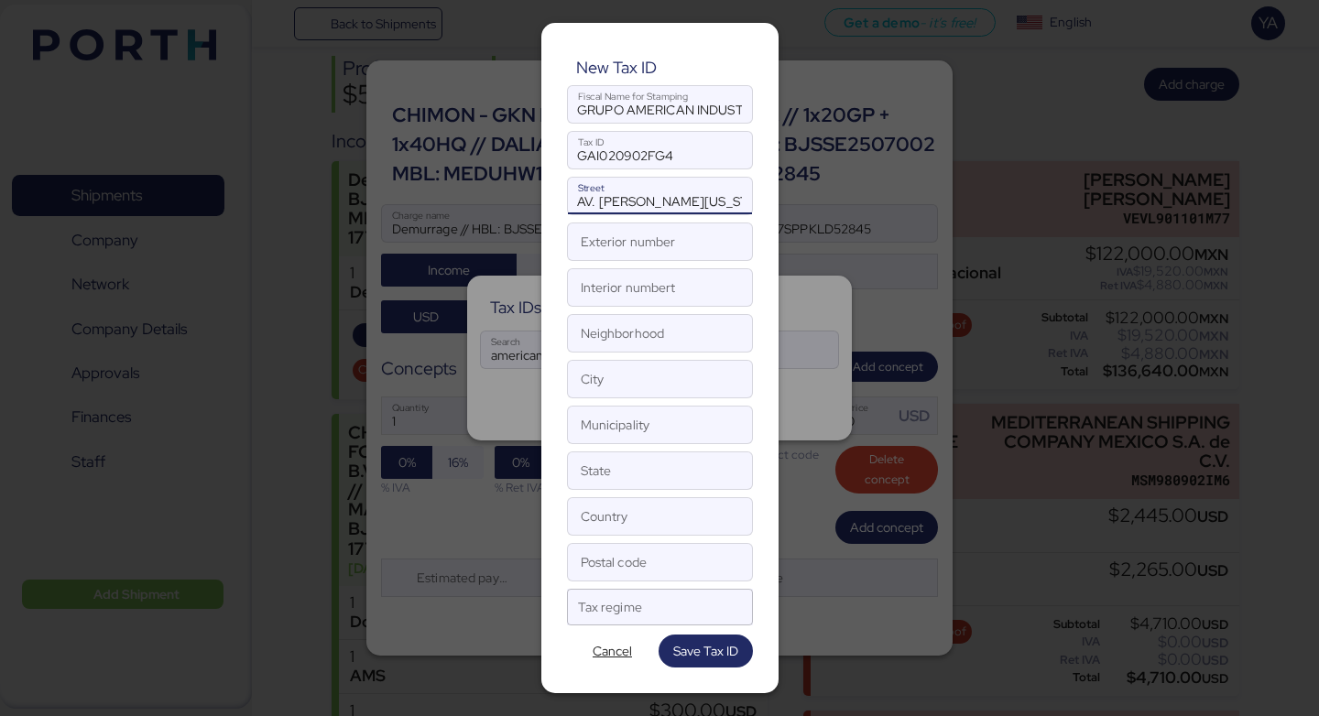
type input "AV. [PERSON_NAME][US_STATE]"
type input "3701"
type input "EDIF 18"
click at [656, 327] on input "Neighborhood" at bounding box center [660, 333] width 184 height 37
paste input "[GEOGRAPHIC_DATA]"
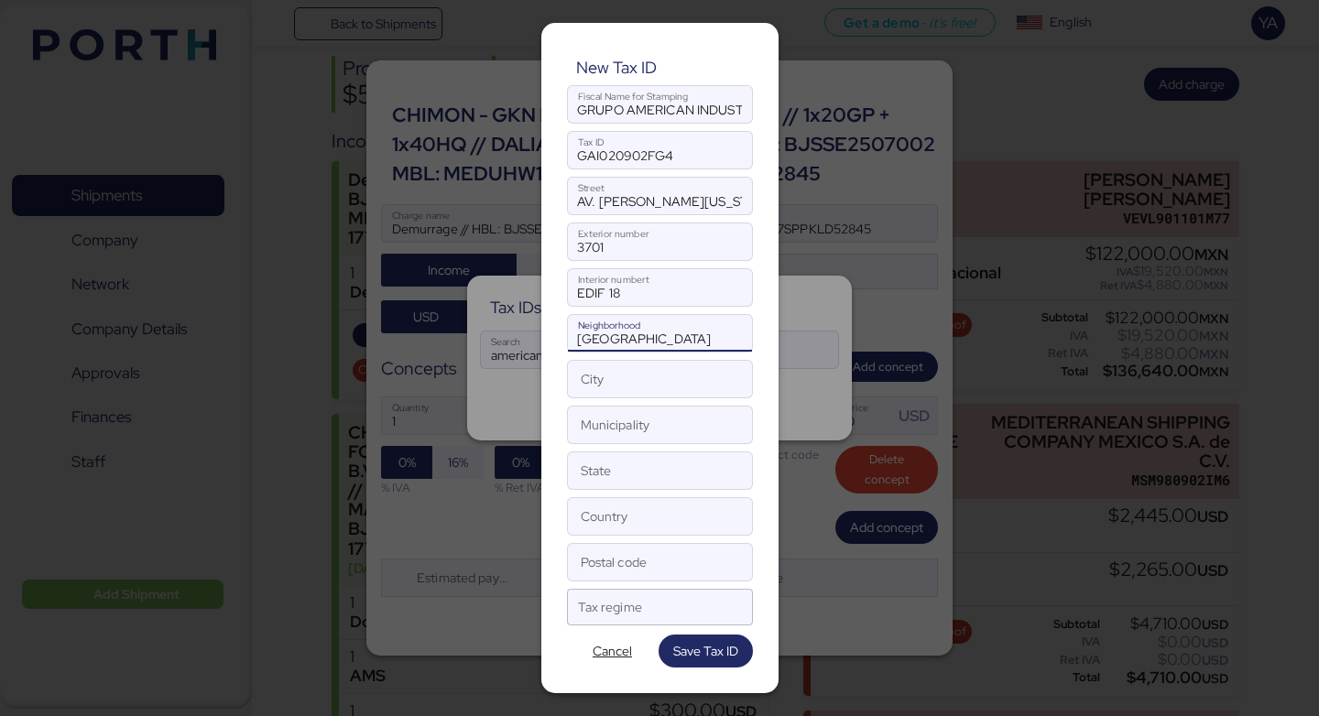
scroll to position [0, 82]
type input "[GEOGRAPHIC_DATA]"
paste input "[GEOGRAPHIC_DATA]"
type input "[GEOGRAPHIC_DATA]"
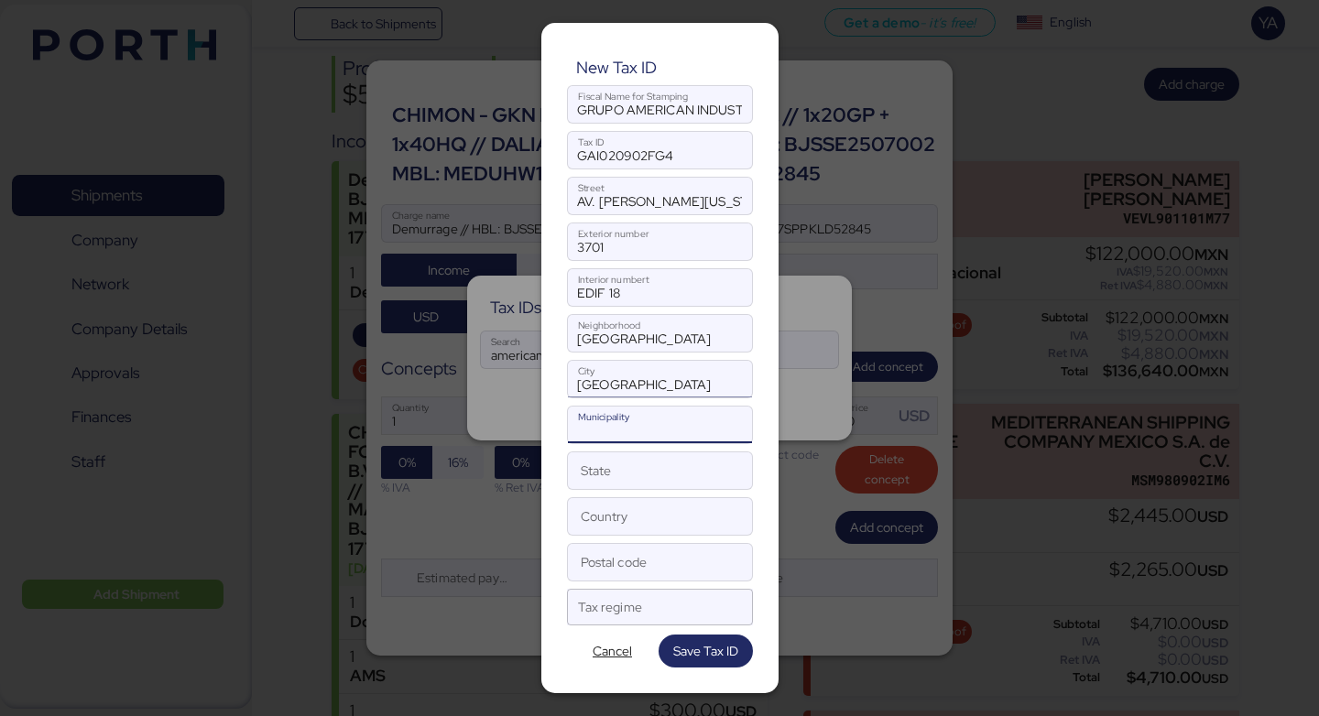
paste input "[GEOGRAPHIC_DATA]"
type input "[GEOGRAPHIC_DATA]"
paste input "[GEOGRAPHIC_DATA]"
type input "[GEOGRAPHIC_DATA]"
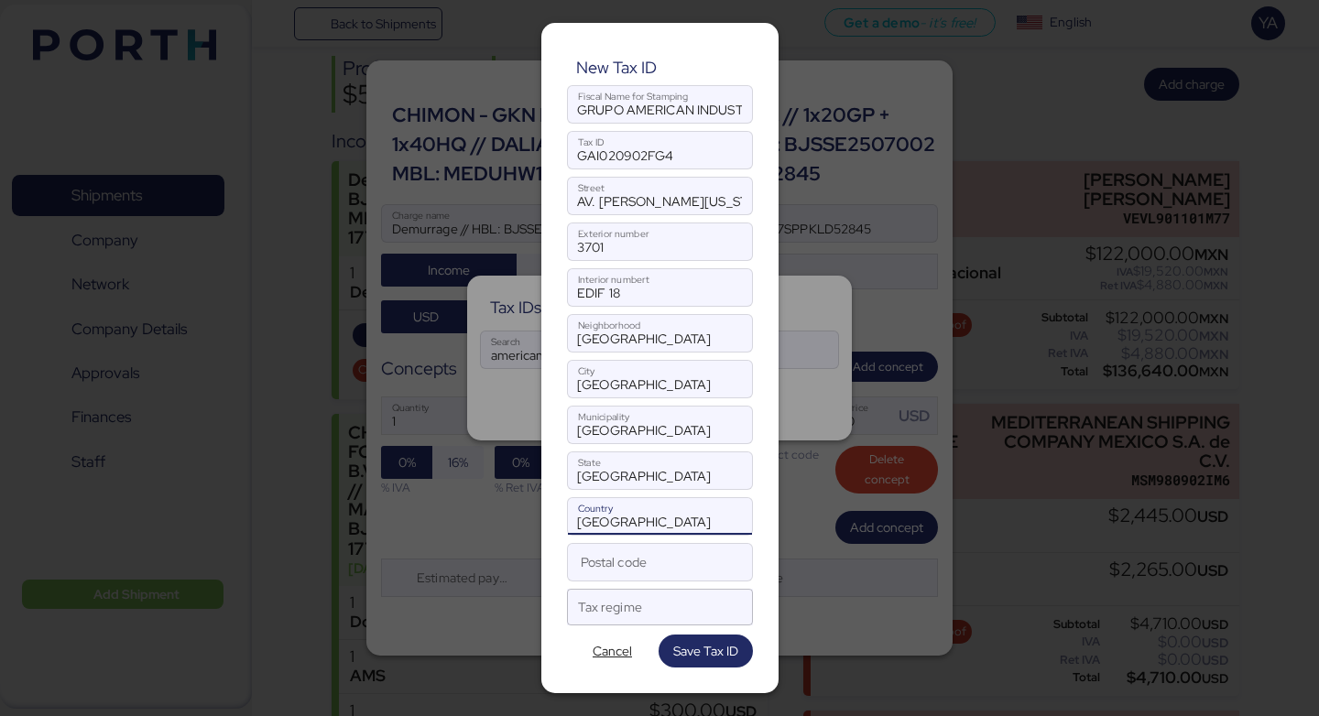
type input "[GEOGRAPHIC_DATA]"
type input "31114"
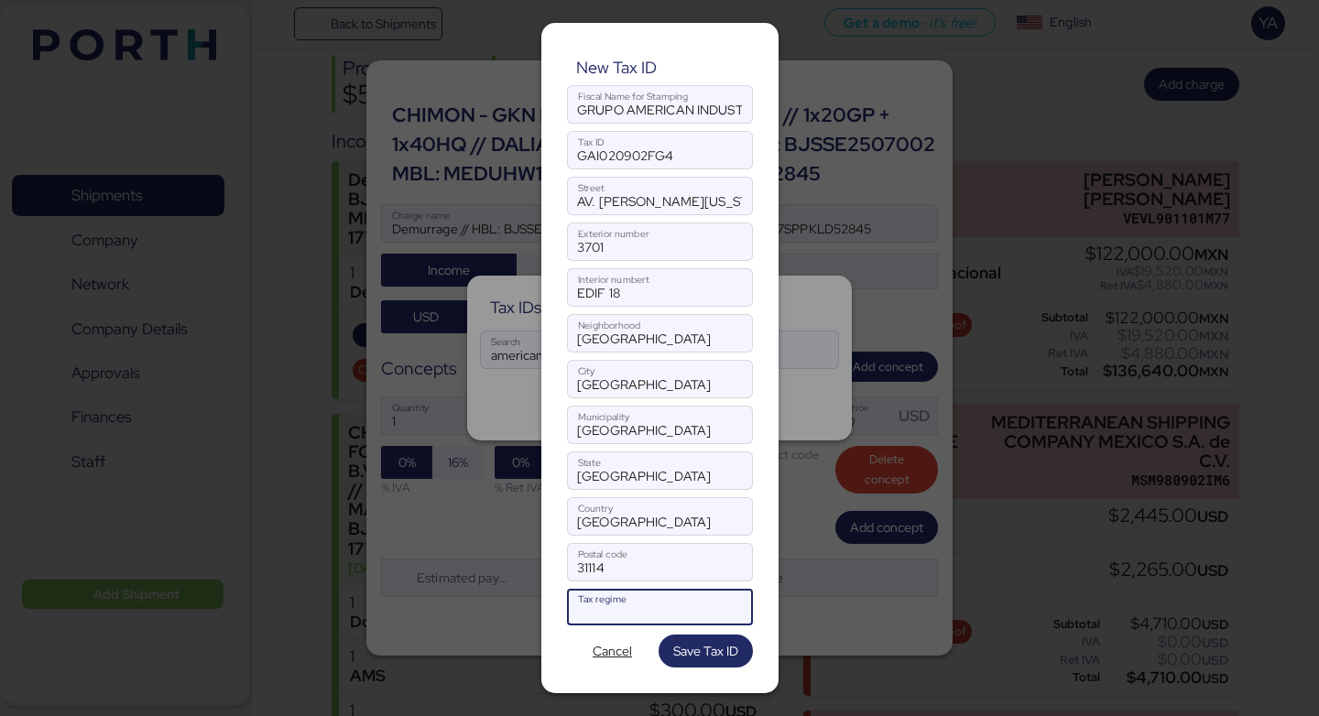
click at [635, 612] on div at bounding box center [643, 614] width 131 height 24
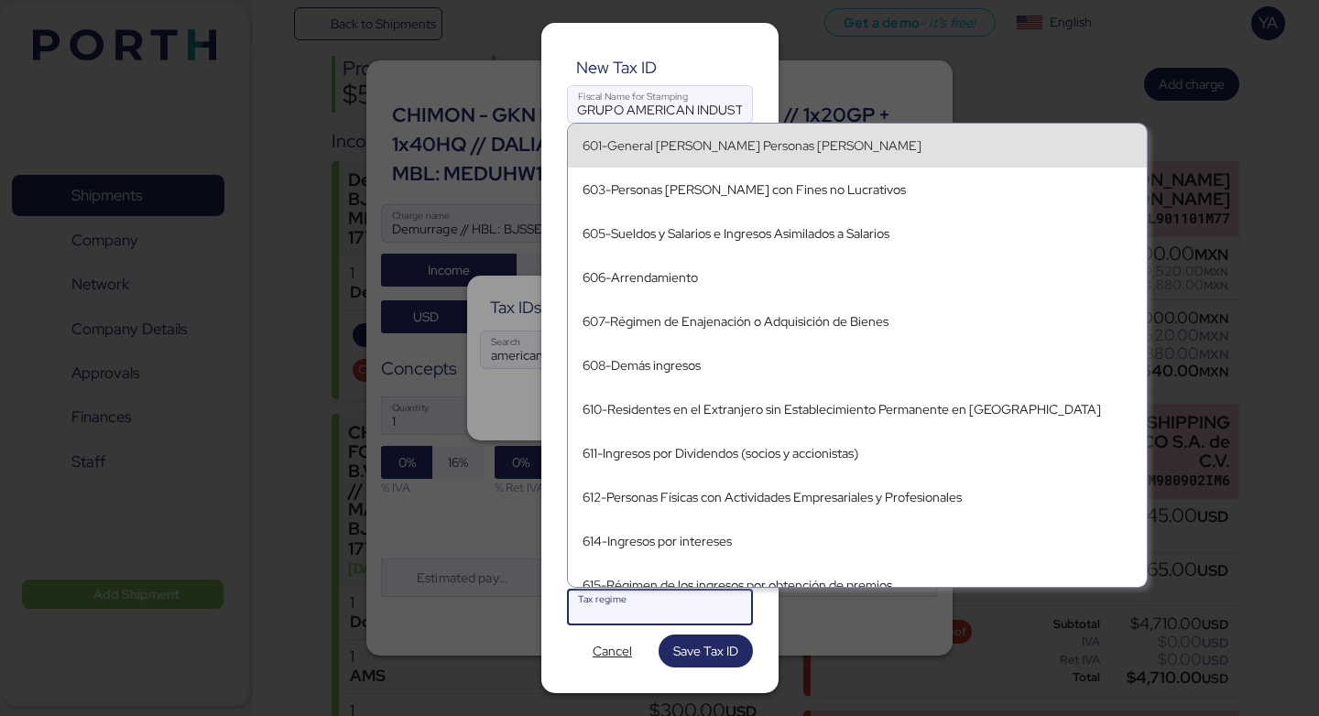
click at [693, 149] on div "601-General [PERSON_NAME] Personas [PERSON_NAME]" at bounding box center [858, 146] width 550 height 16
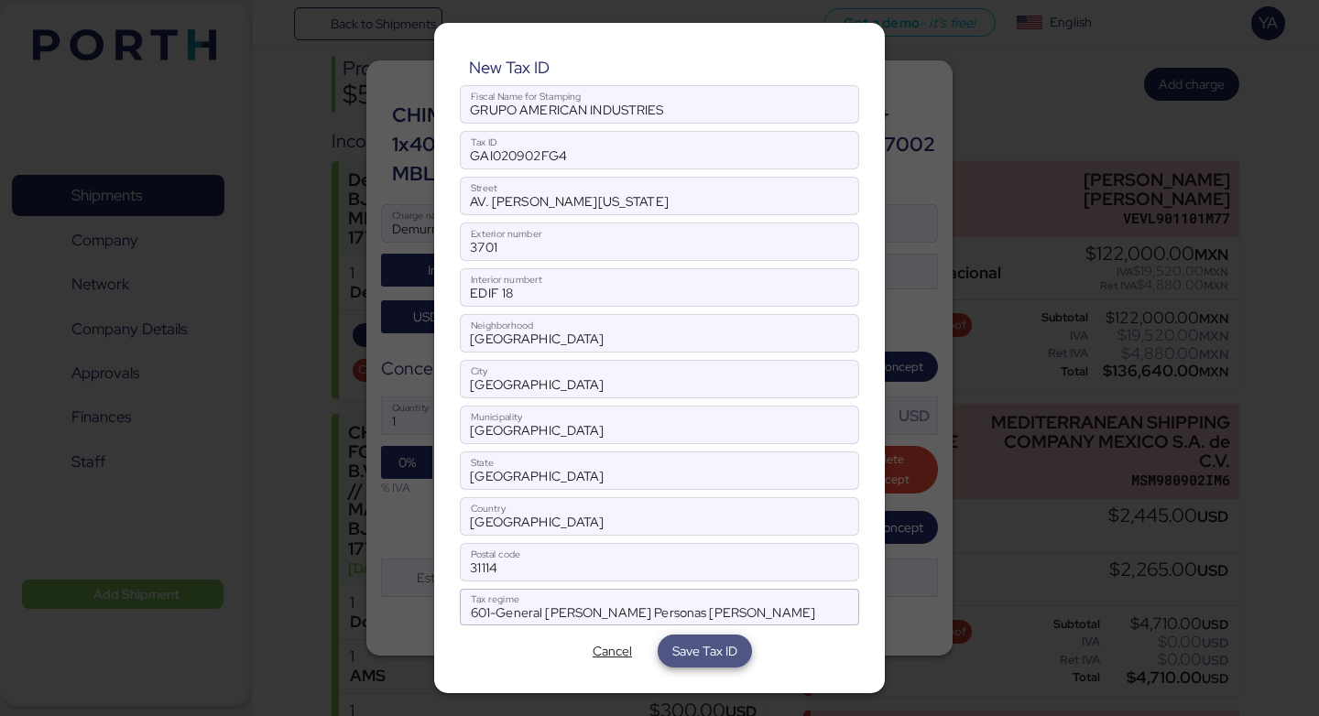
click at [698, 661] on span "Save Tax ID" at bounding box center [704, 651] width 65 height 22
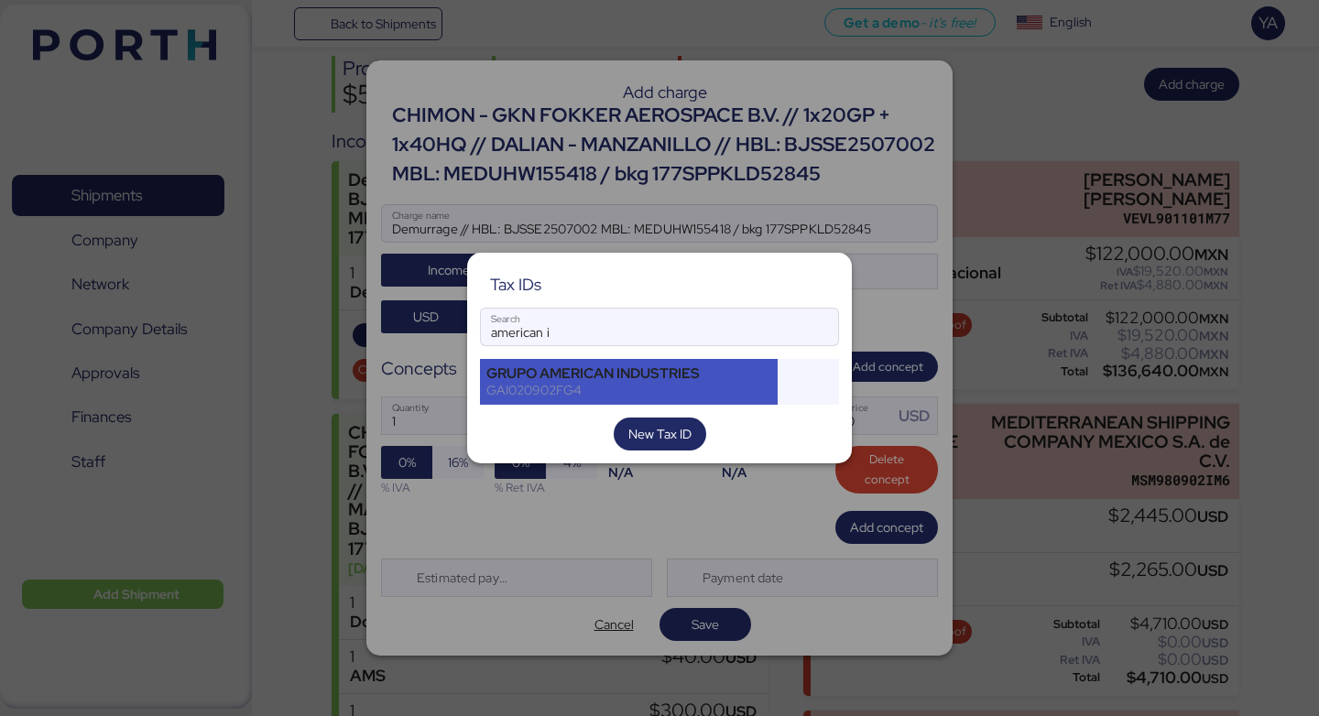
click at [648, 397] on div "GAI020902FG4" at bounding box center [628, 390] width 285 height 16
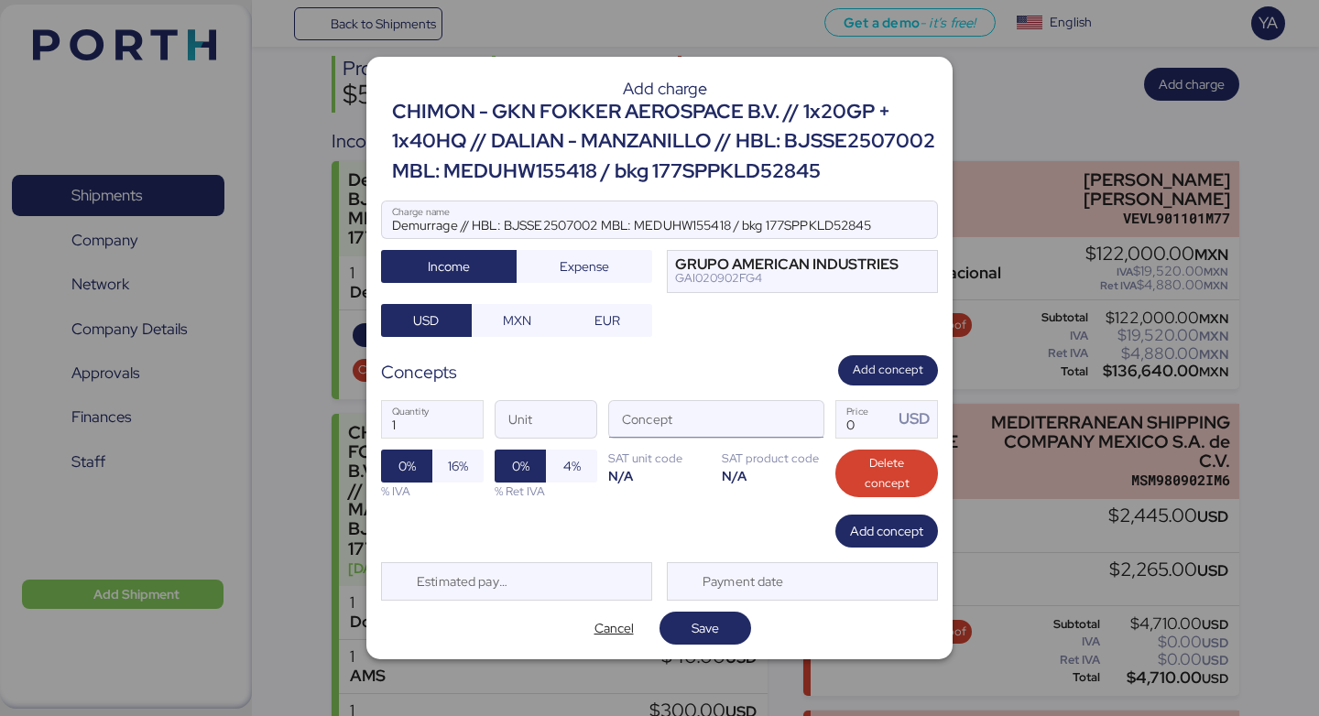
click at [711, 431] on input "Concept" at bounding box center [694, 419] width 170 height 37
click at [802, 425] on span "button" at bounding box center [804, 424] width 38 height 38
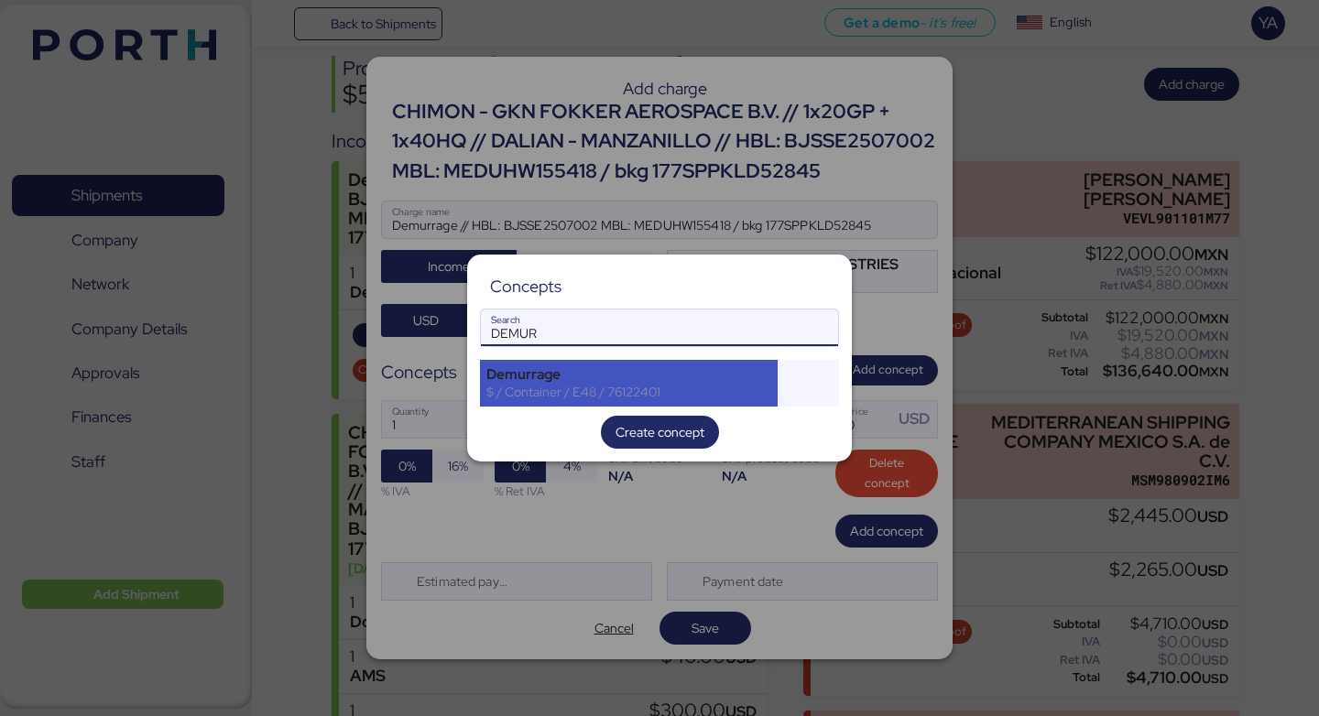
type input "DEMUR"
click at [636, 381] on div "Demurrage" at bounding box center [628, 374] width 285 height 16
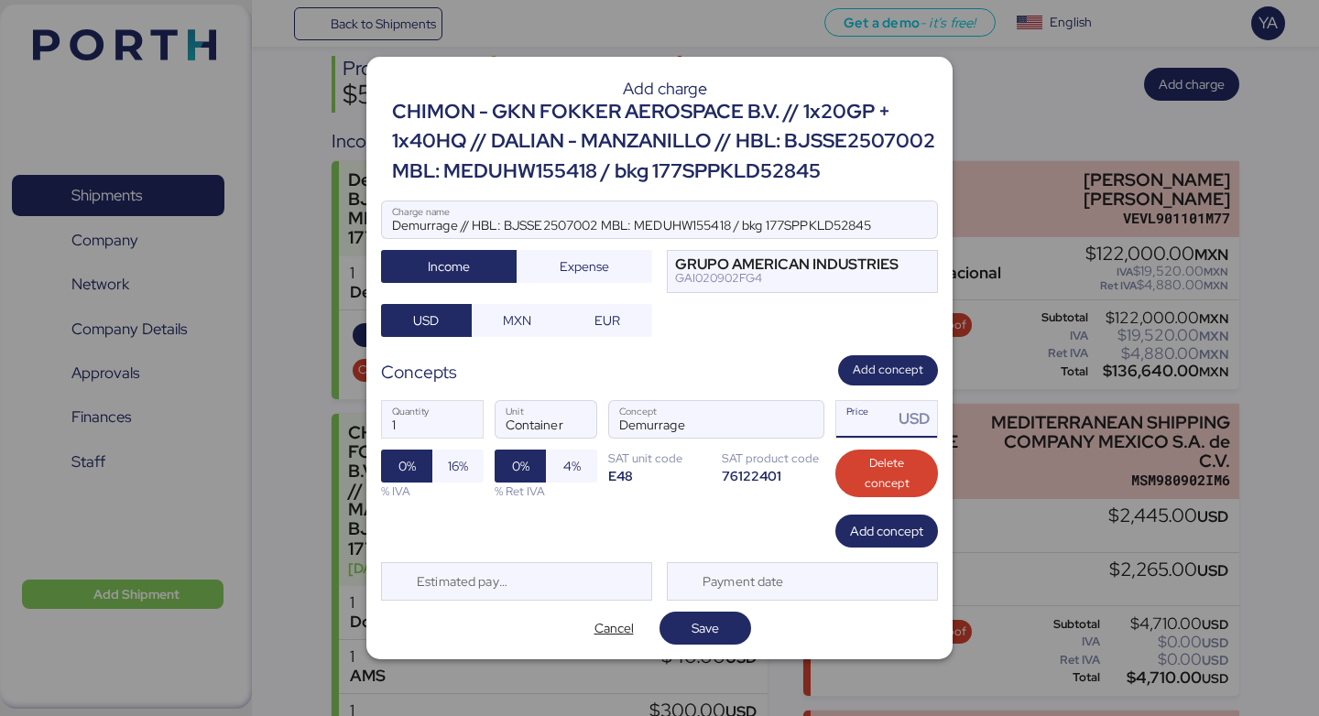
click at [876, 431] on input "Price USD" at bounding box center [864, 419] width 57 height 37
type input "4710"
click at [715, 633] on span "Save" at bounding box center [705, 628] width 27 height 22
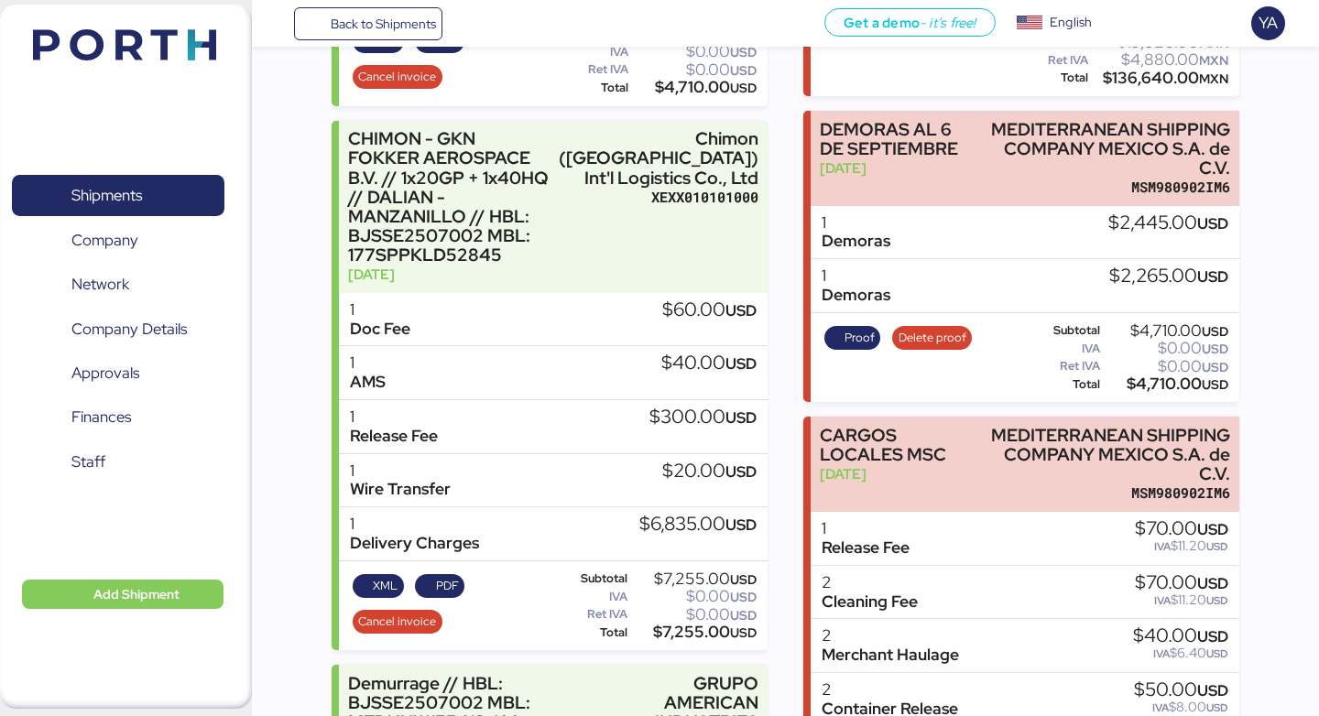
scroll to position [659, 0]
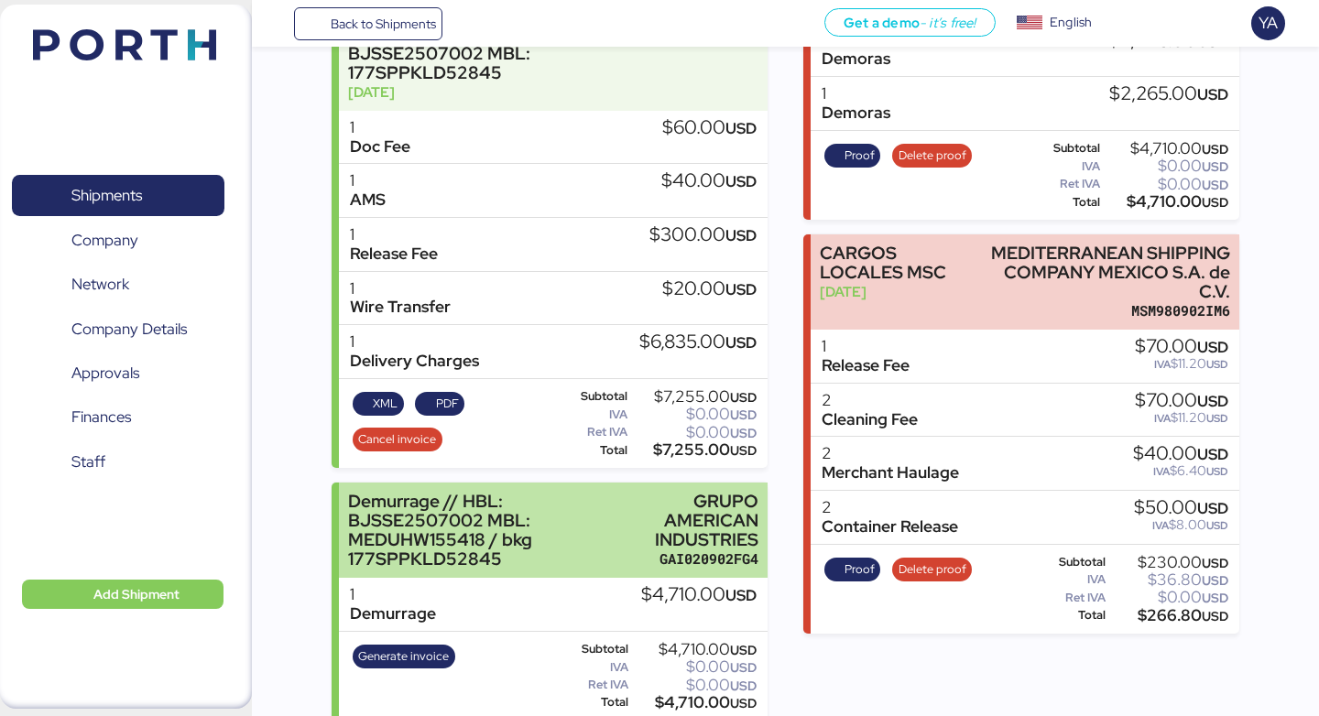
click at [617, 510] on div "Demurrage // HBL: BJSSE2507002 MBL: MEDUHW155418 / bkg 177SPPKLD52845" at bounding box center [492, 531] width 289 height 78
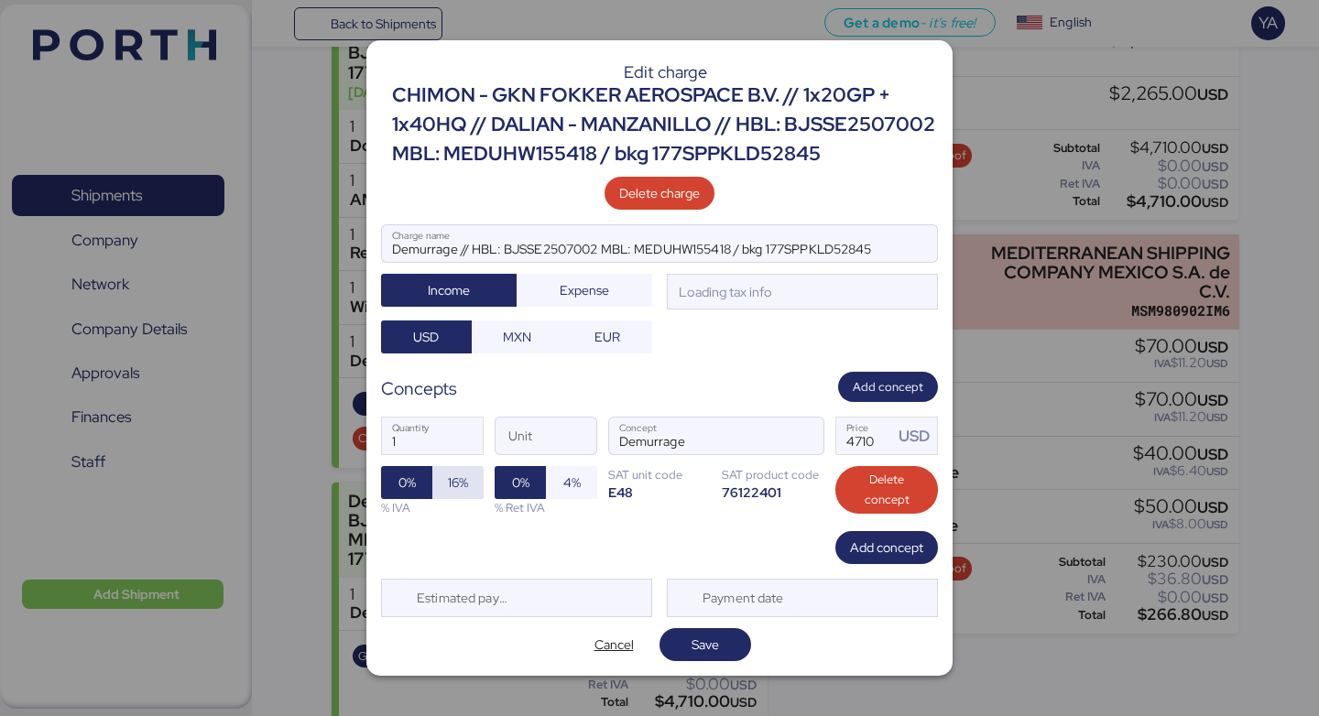
click at [470, 482] on span "16%" at bounding box center [457, 482] width 51 height 33
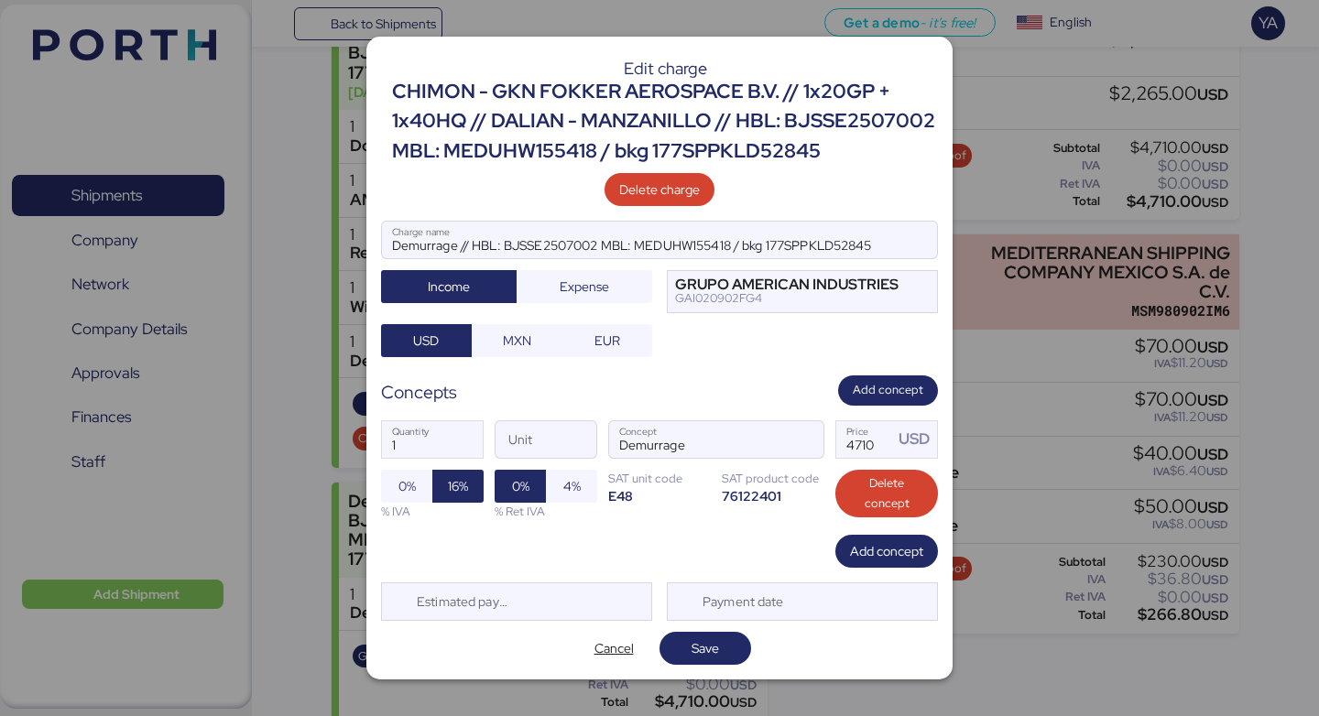
click at [704, 638] on div "Edit charge CHIMON - GKN FOKKER AEROSPACE B.V. // 1x20GP + 1x40HQ // DALIAN - M…" at bounding box center [659, 358] width 586 height 643
click at [704, 660] on span "Save" at bounding box center [705, 649] width 27 height 22
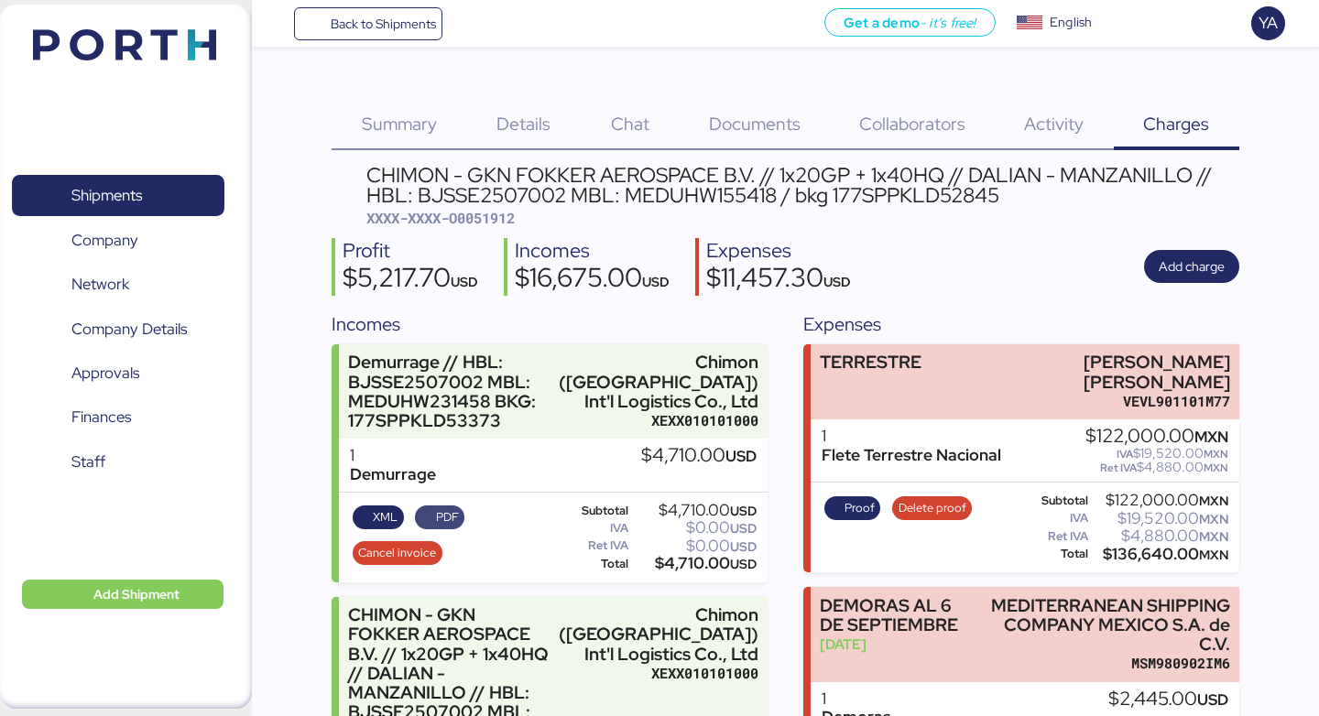
click at [449, 528] on span "PDF" at bounding box center [447, 518] width 23 height 20
click at [409, 563] on span "Cancel invoice" at bounding box center [397, 553] width 78 height 20
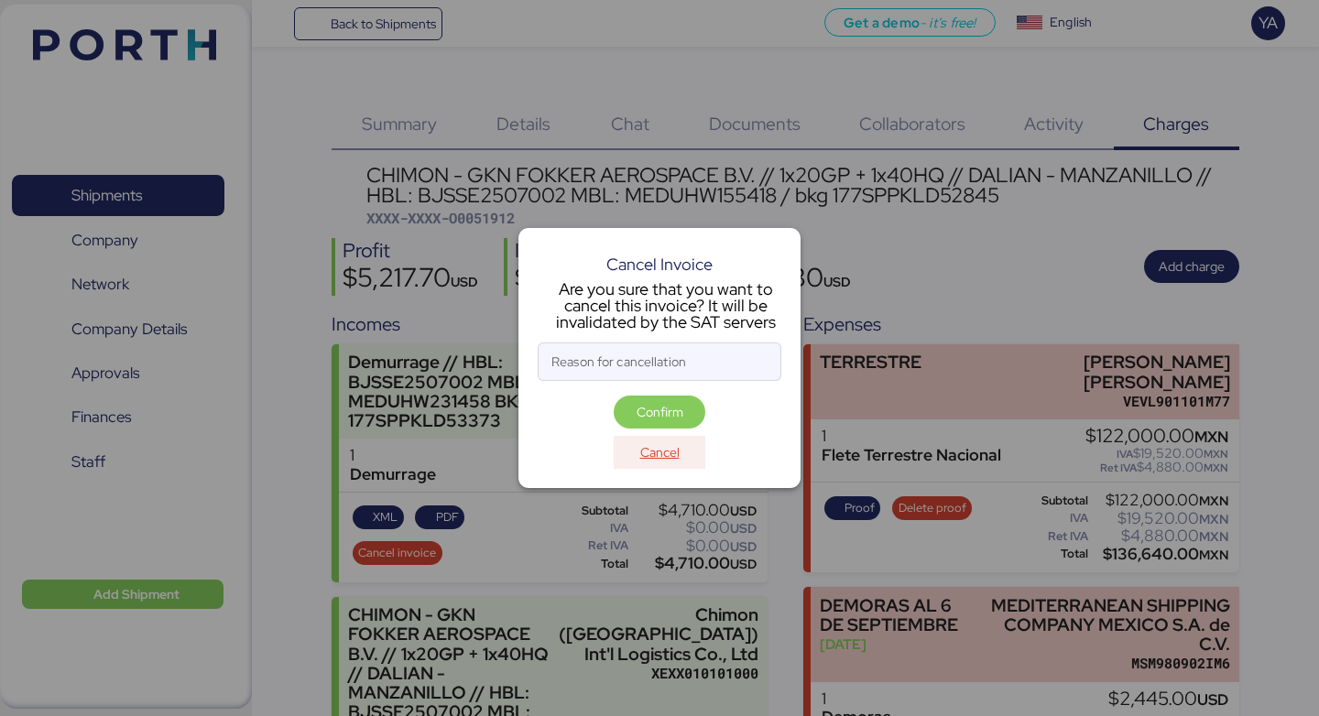
click at [681, 456] on span "Cancel" at bounding box center [659, 453] width 62 height 26
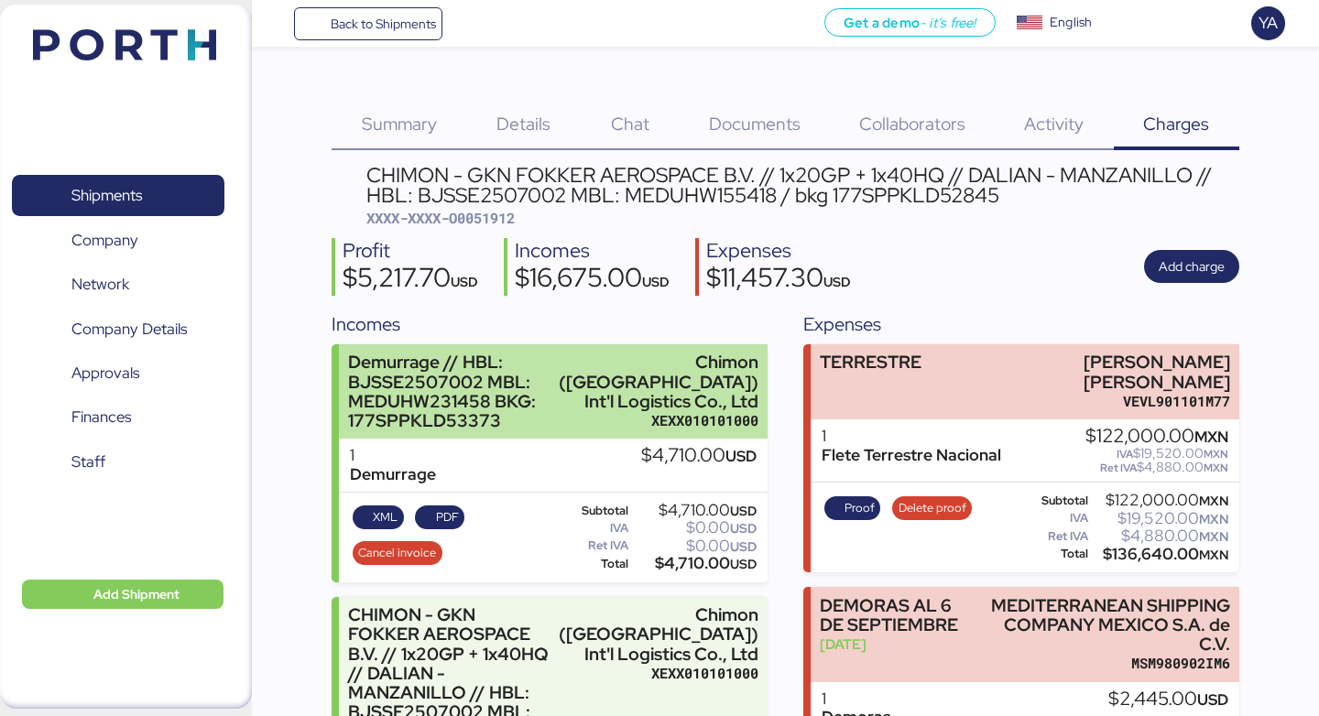
click at [639, 440] on div "Demurrage // HBL: BJSSE2507002 MBL: MEDUHW231458 BKG: 177SPPKLD53373 Chimon ([G…" at bounding box center [553, 391] width 428 height 95
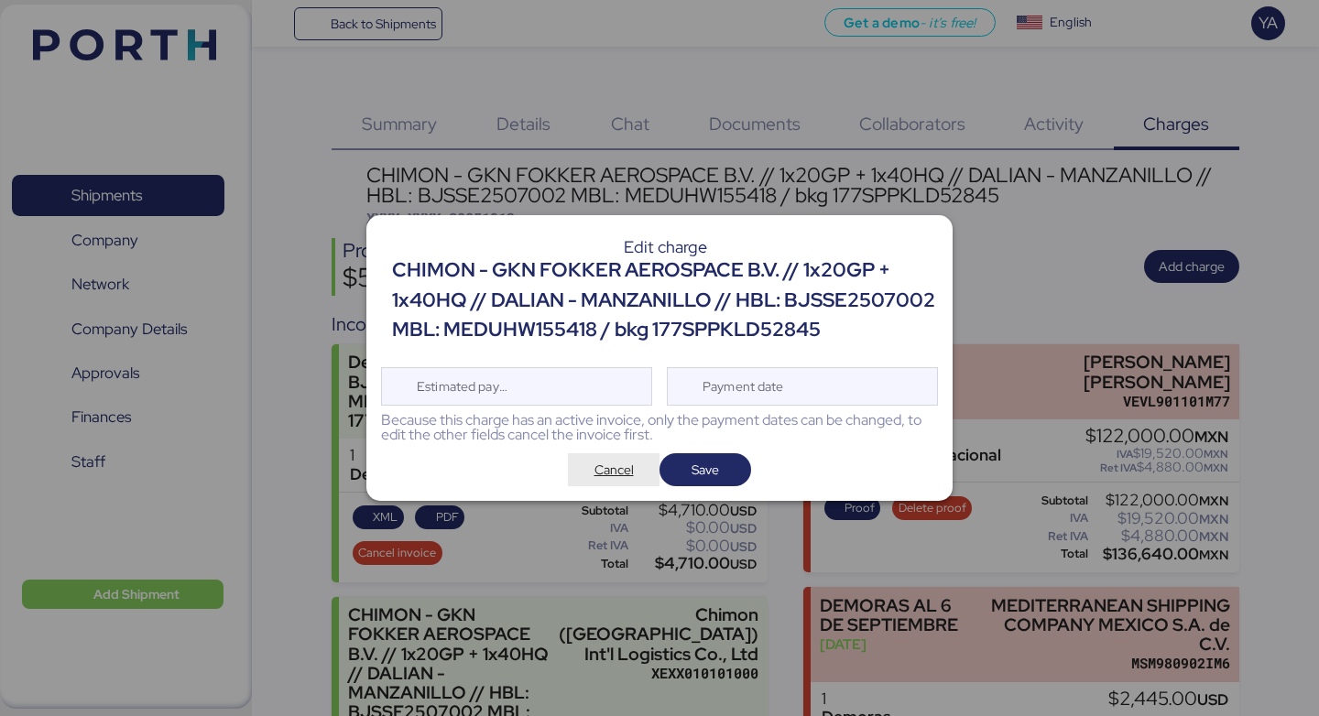
click at [626, 475] on span "Cancel" at bounding box center [614, 470] width 39 height 22
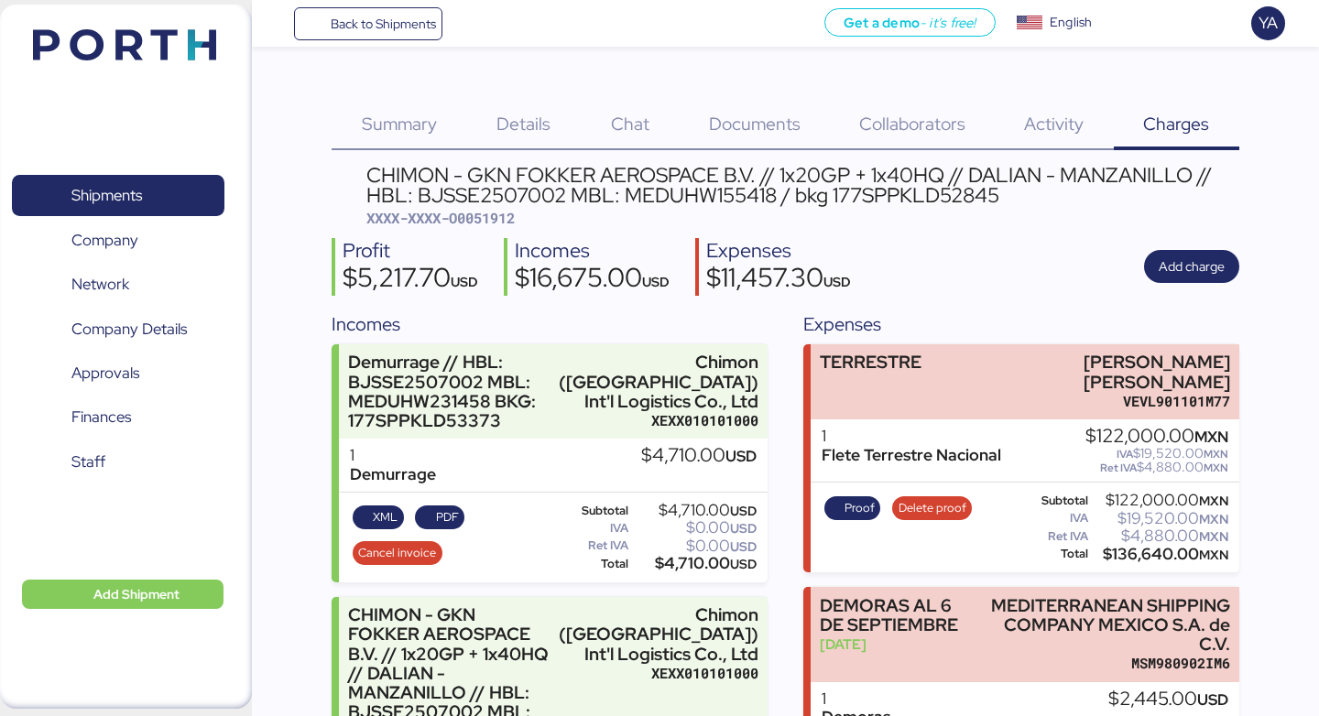
click at [493, 219] on span "XXXX-XXXX-O0051912" at bounding box center [440, 218] width 148 height 18
copy span "O0051912"
click at [794, 209] on div "CHIMON - GKN FOKKER AEROSPACE B.V. // 1x20GP + 1x40HQ // DALIAN - MANZANILLO //…" at bounding box center [802, 196] width 873 height 63
